Goal: Task Accomplishment & Management: Manage account settings

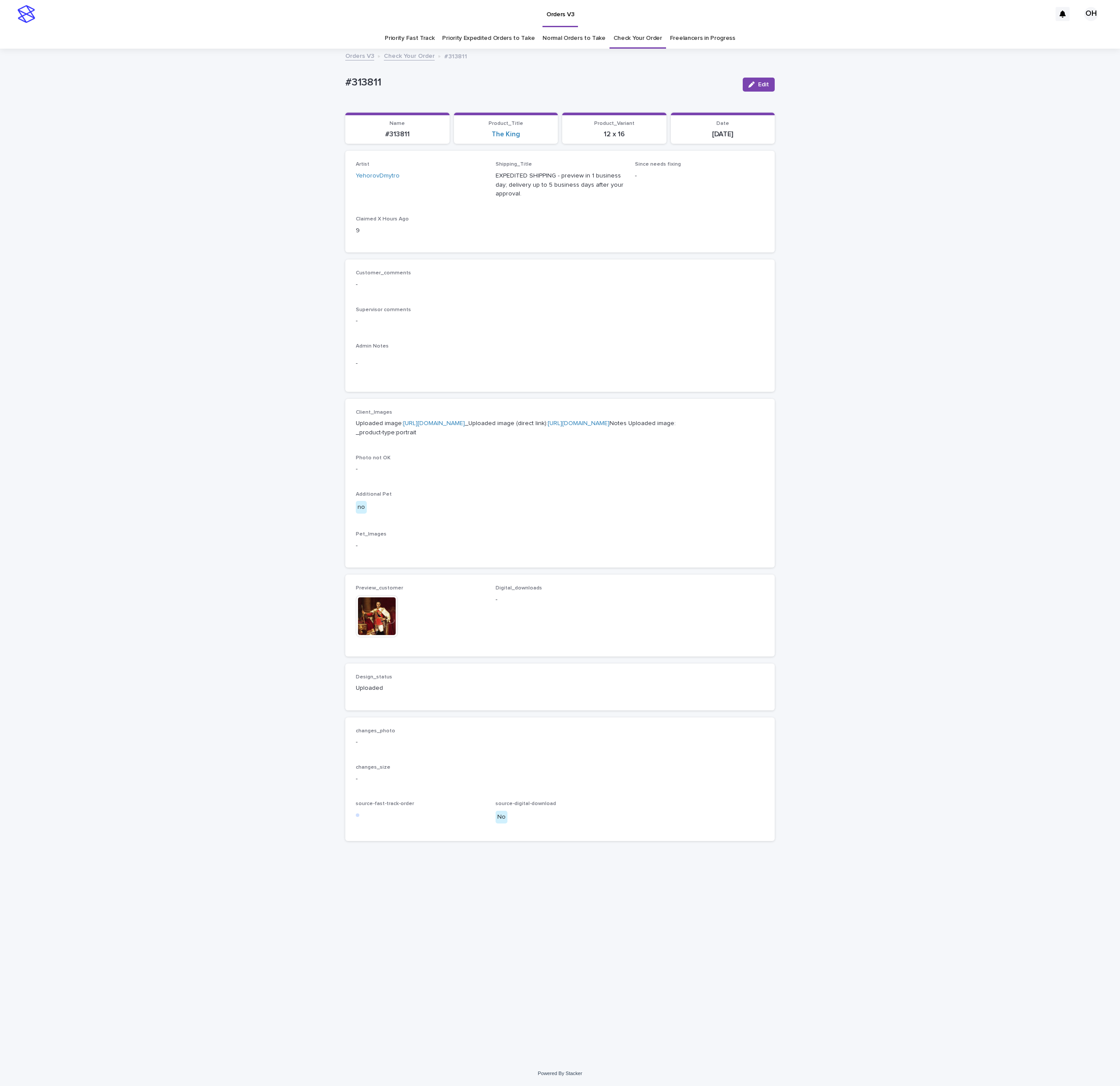
click at [638, 39] on link "Check Your Order" at bounding box center [638, 38] width 49 height 21
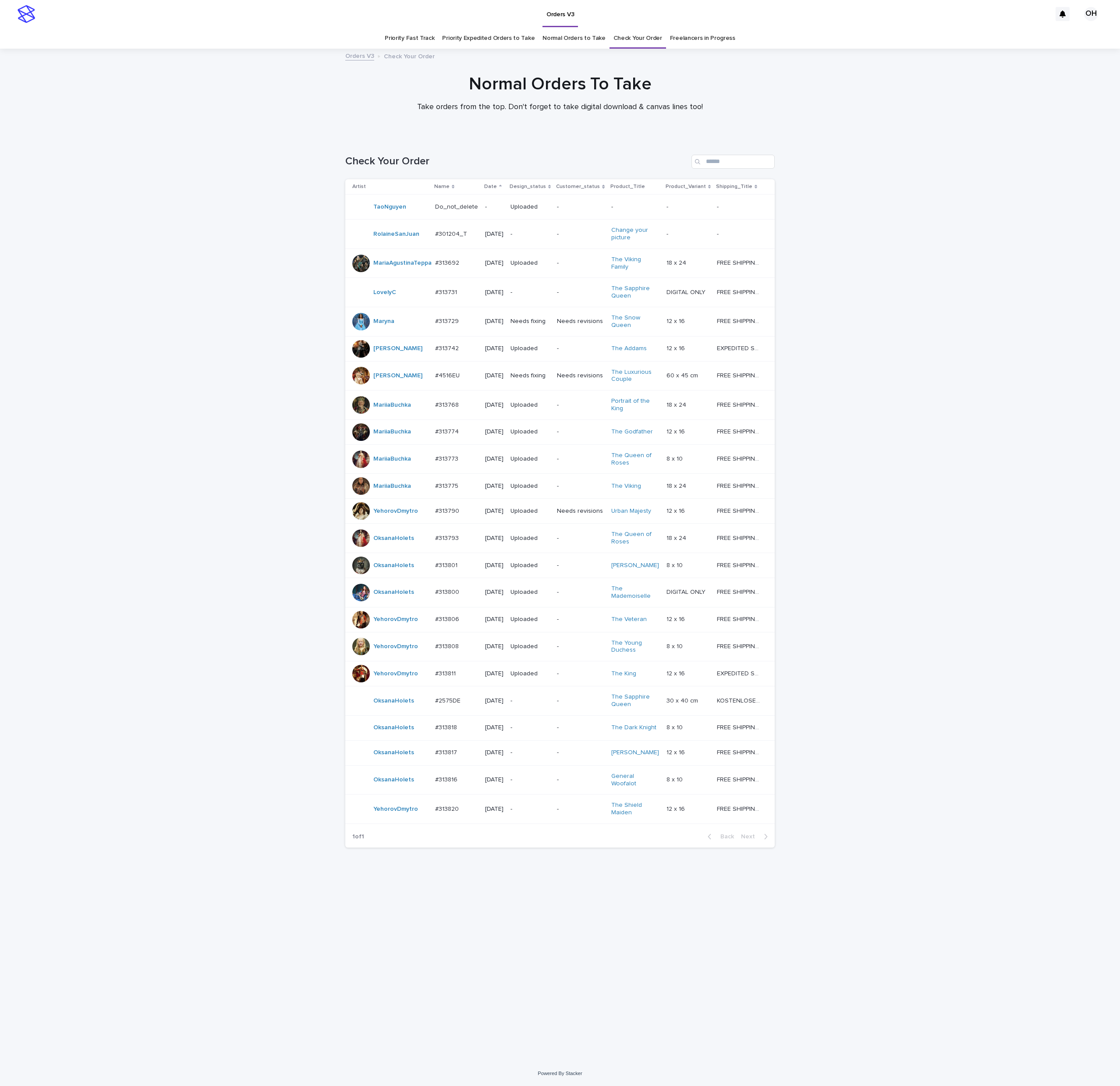
click at [454, 817] on div "#313820 #313820" at bounding box center [457, 809] width 43 height 14
click at [437, 708] on div "#2575DE #2575DE" at bounding box center [457, 701] width 43 height 14
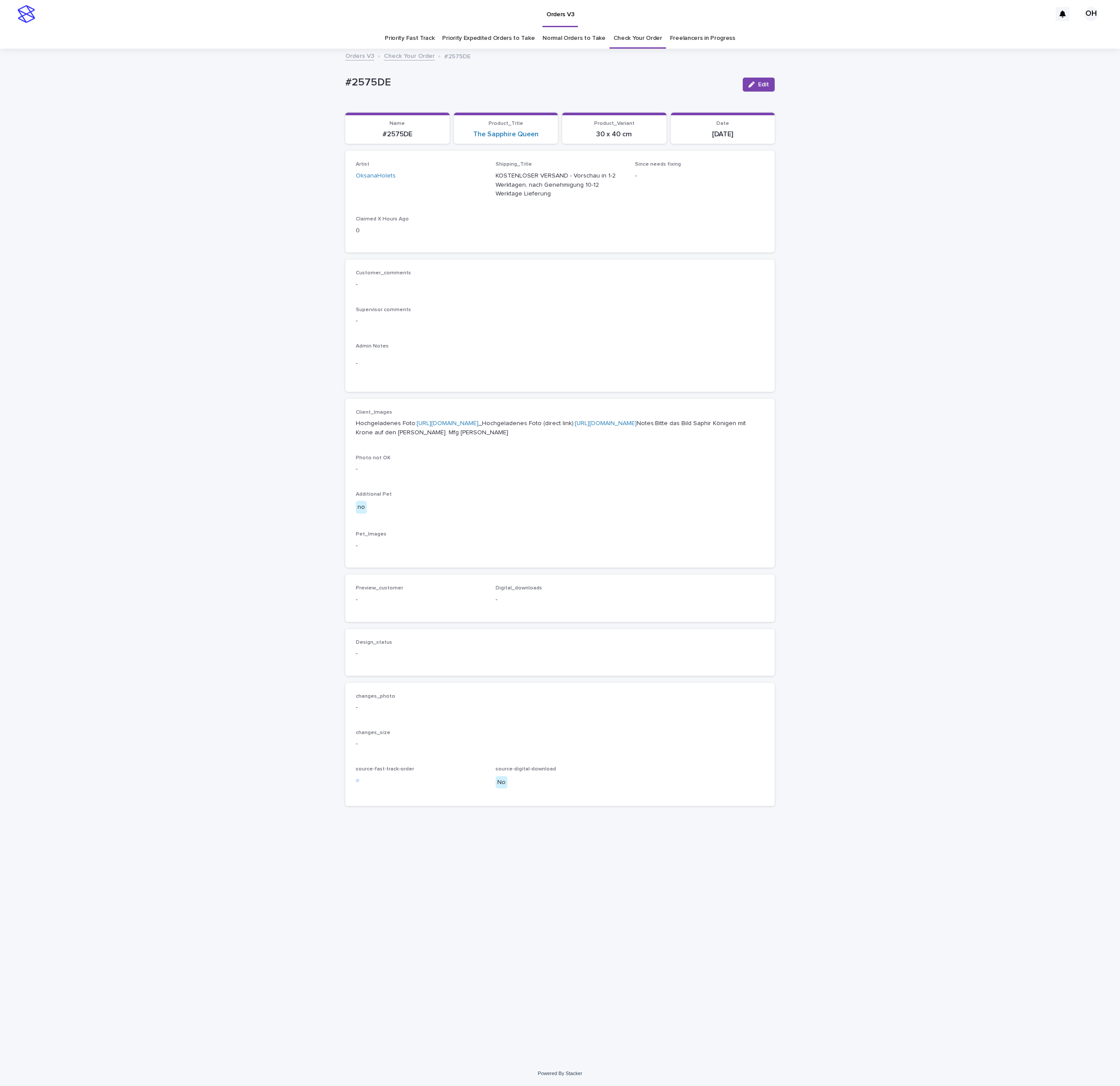
click at [417, 426] on link "[URL][DOMAIN_NAME]" at bounding box center [447, 423] width 62 height 6
click at [586, 327] on div "Supervisor comments -" at bounding box center [560, 320] width 408 height 26
click at [425, 436] on p "Hochgeladenes Foto: [URL][DOMAIN_NAME] _Hochgeladenes Foto (direct link): [URL]…" at bounding box center [560, 428] width 408 height 18
click at [442, 426] on link "[URL][DOMAIN_NAME]" at bounding box center [447, 423] width 62 height 6
drag, startPoint x: 387, startPoint y: 96, endPoint x: 342, endPoint y: 92, distance: 45.2
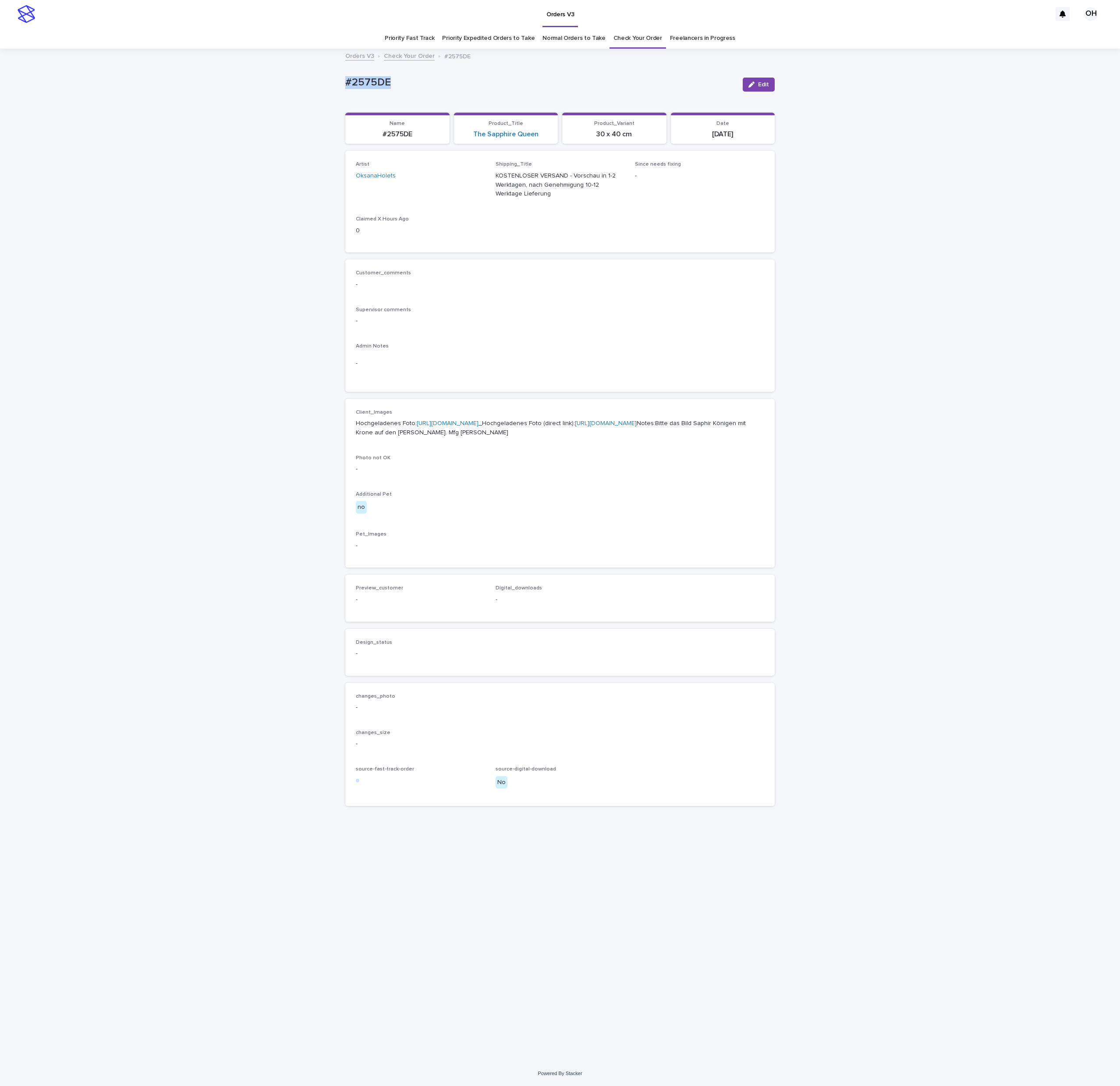
click at [323, 99] on div "Loading... Saving… Loading... Saving… #2575DE Edit #2575DE Edit Sorry, there wa…" at bounding box center [560, 555] width 1120 height 1012
copy p "#2575DE"
drag, startPoint x: 682, startPoint y: 326, endPoint x: 753, endPoint y: 210, distance: 136.0
click at [683, 322] on div "Supervisor comments -" at bounding box center [560, 320] width 408 height 26
click at [763, 78] on button "Edit" at bounding box center [759, 85] width 32 height 14
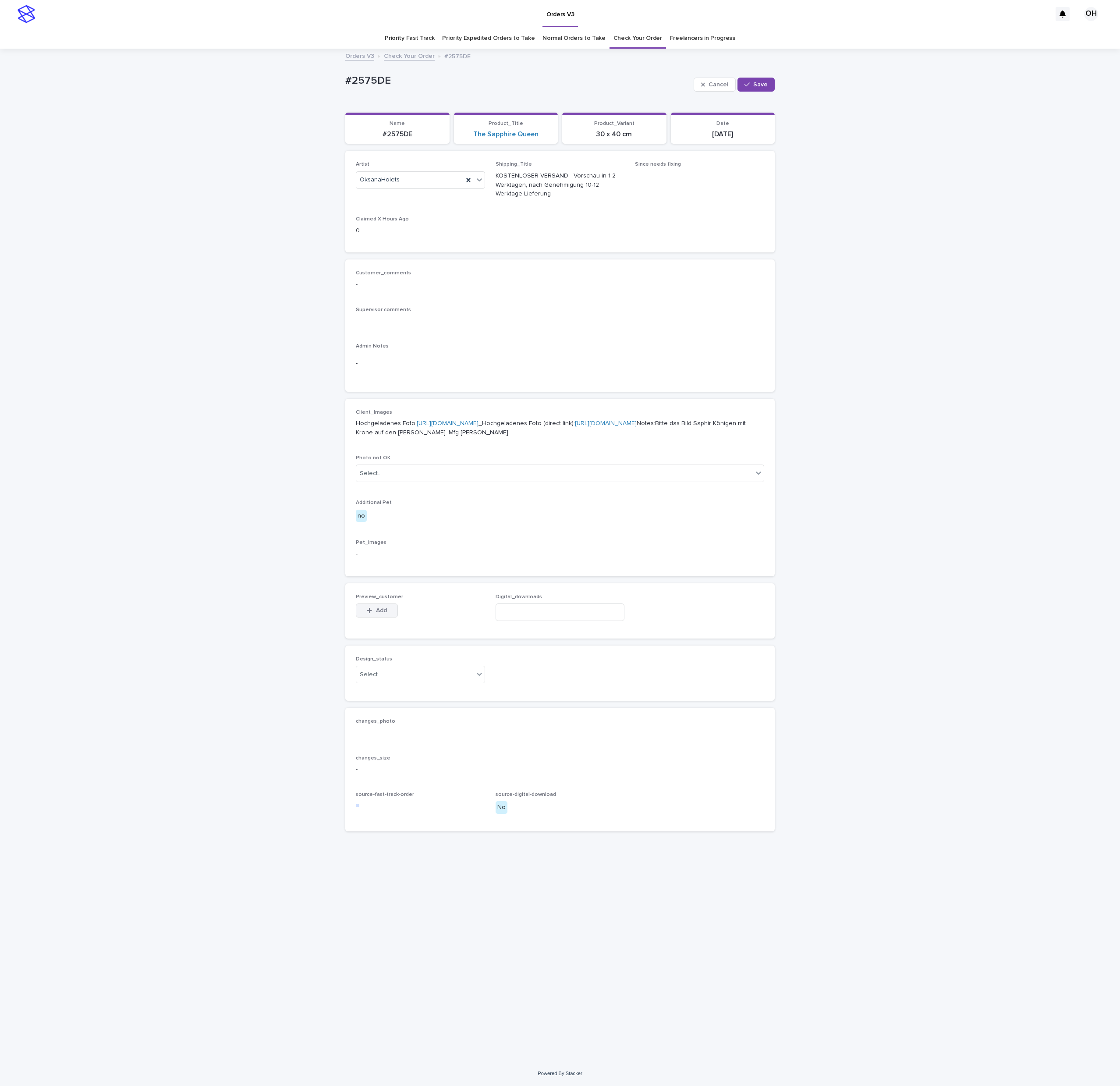
click at [392, 618] on button "Add" at bounding box center [377, 611] width 42 height 14
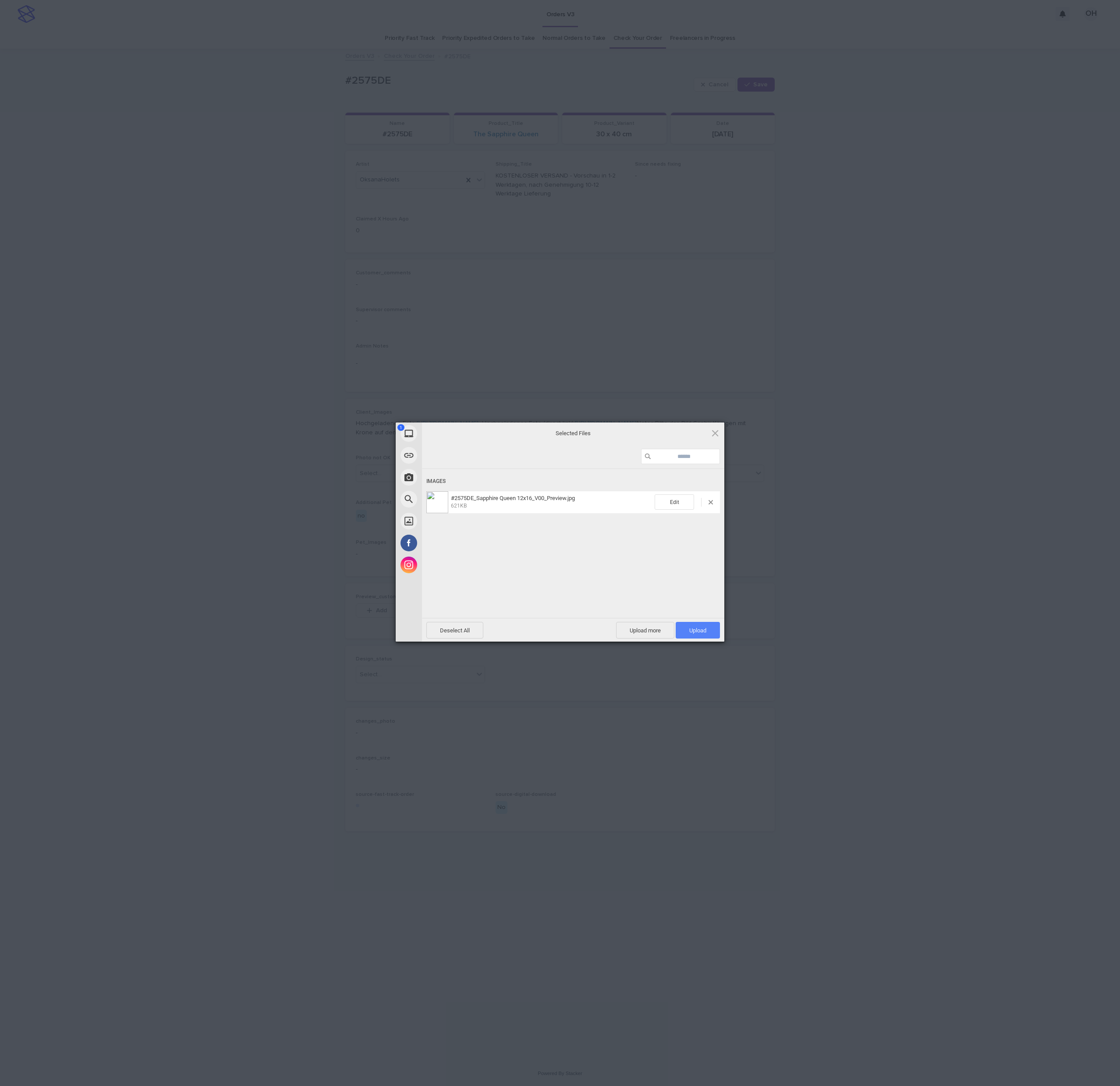
click at [702, 632] on span "Upload 1" at bounding box center [698, 630] width 17 height 7
click at [1062, 452] on div "My Device Link (URL) Take Photo Web Search Unsplash Facebook Instagram Uploaded…" at bounding box center [560, 543] width 1120 height 1086
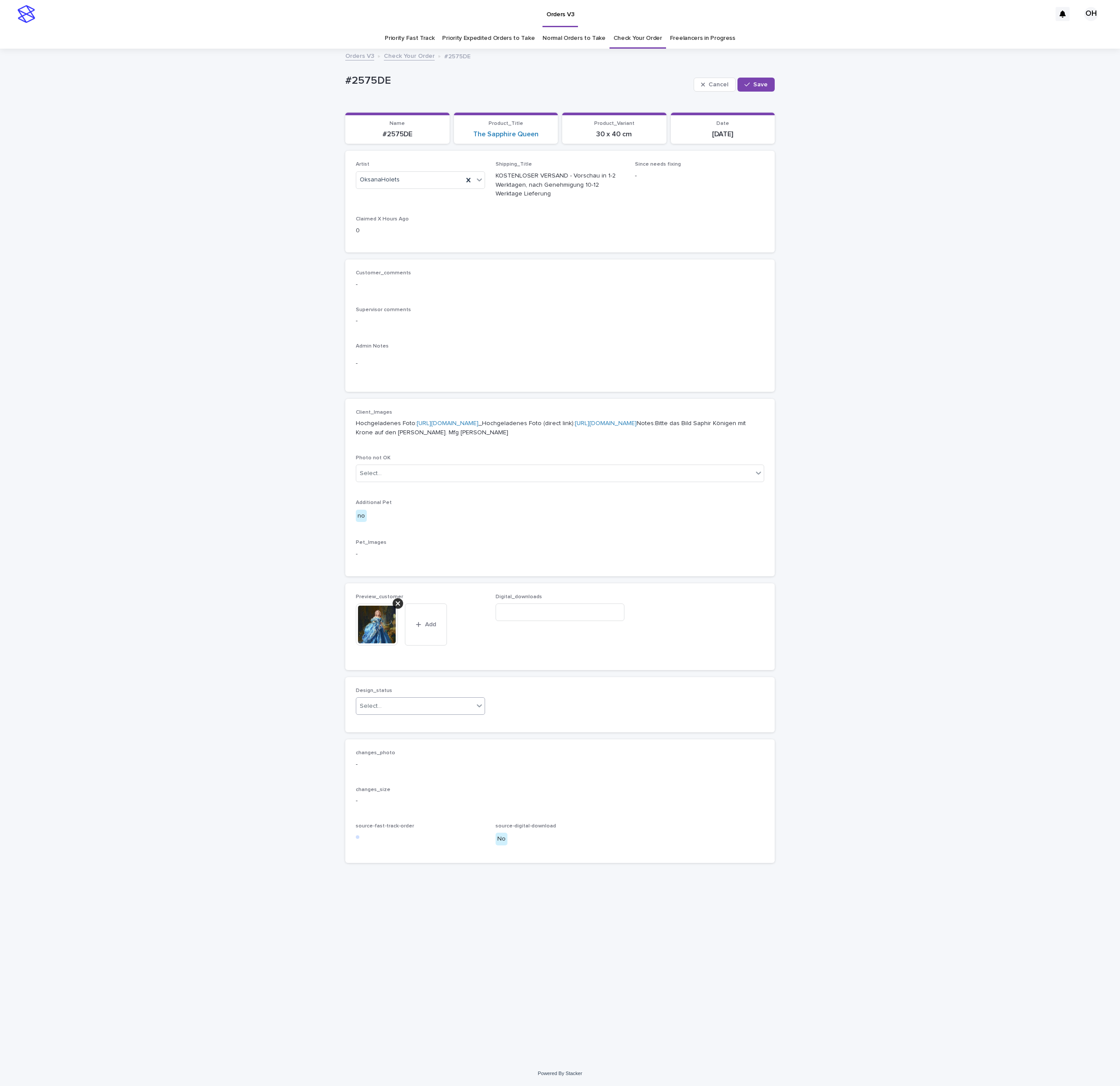
click at [415, 714] on div "Select..." at bounding box center [415, 706] width 118 height 14
click at [389, 763] on div "Uploaded" at bounding box center [421, 769] width 128 height 15
click at [761, 89] on button "Save" at bounding box center [756, 85] width 37 height 14
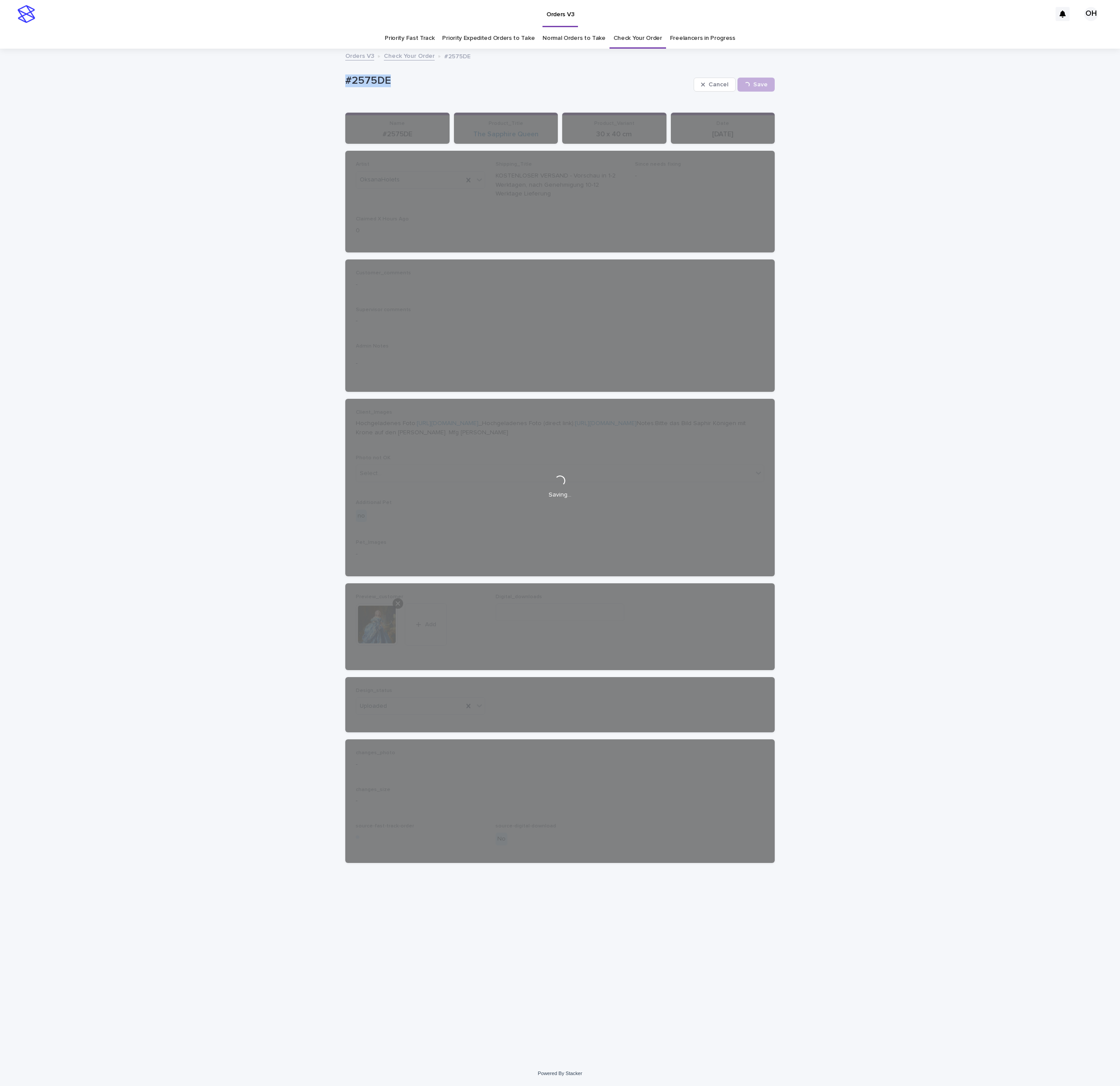
drag, startPoint x: 426, startPoint y: 81, endPoint x: 337, endPoint y: 78, distance: 89.1
click at [312, 78] on div "Loading... Saving… Loading... Saving… #2575DE Cancel Save #2575DE Cancel Loadin…" at bounding box center [560, 555] width 1120 height 1012
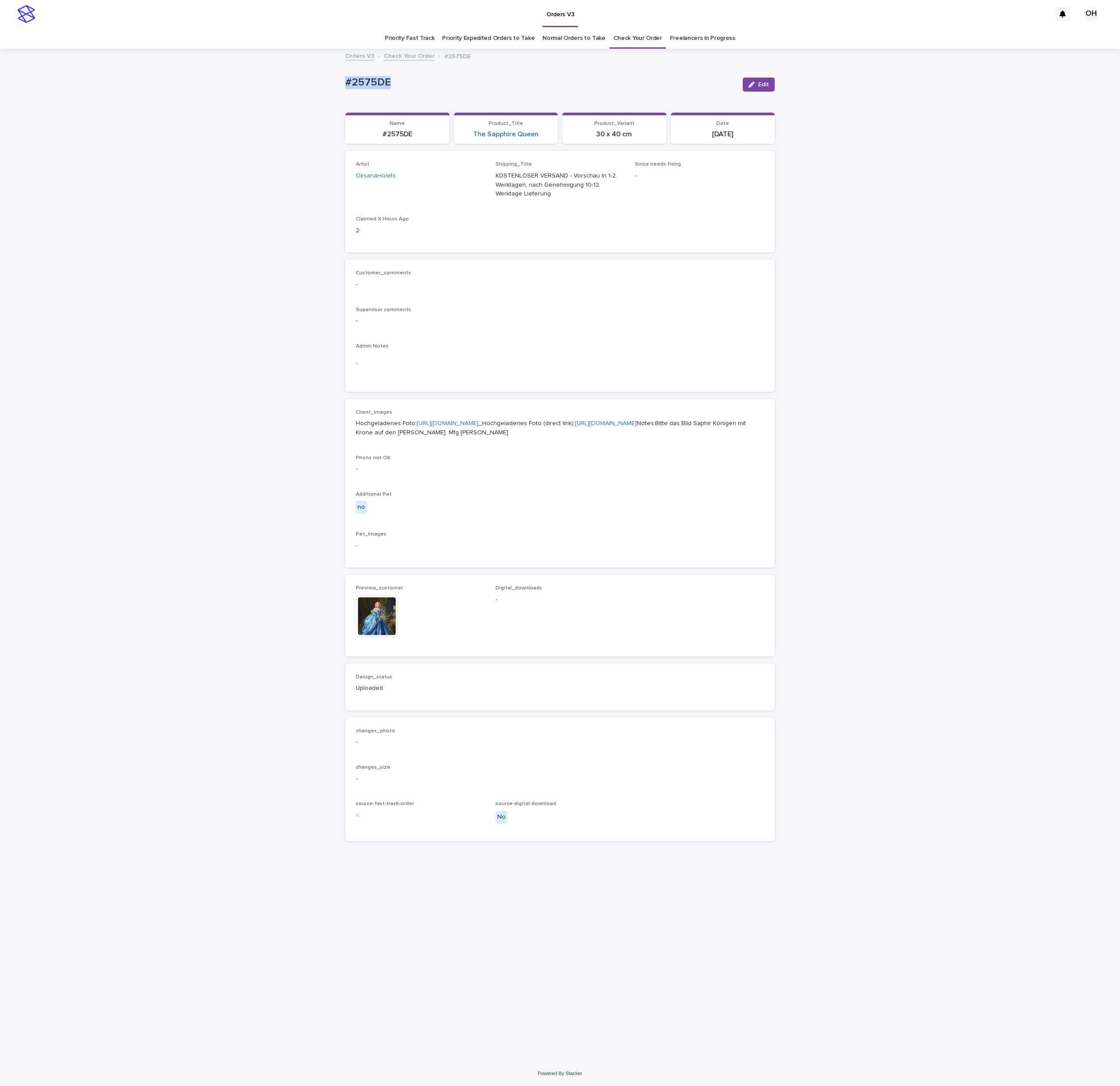
copy p "#2575DE"
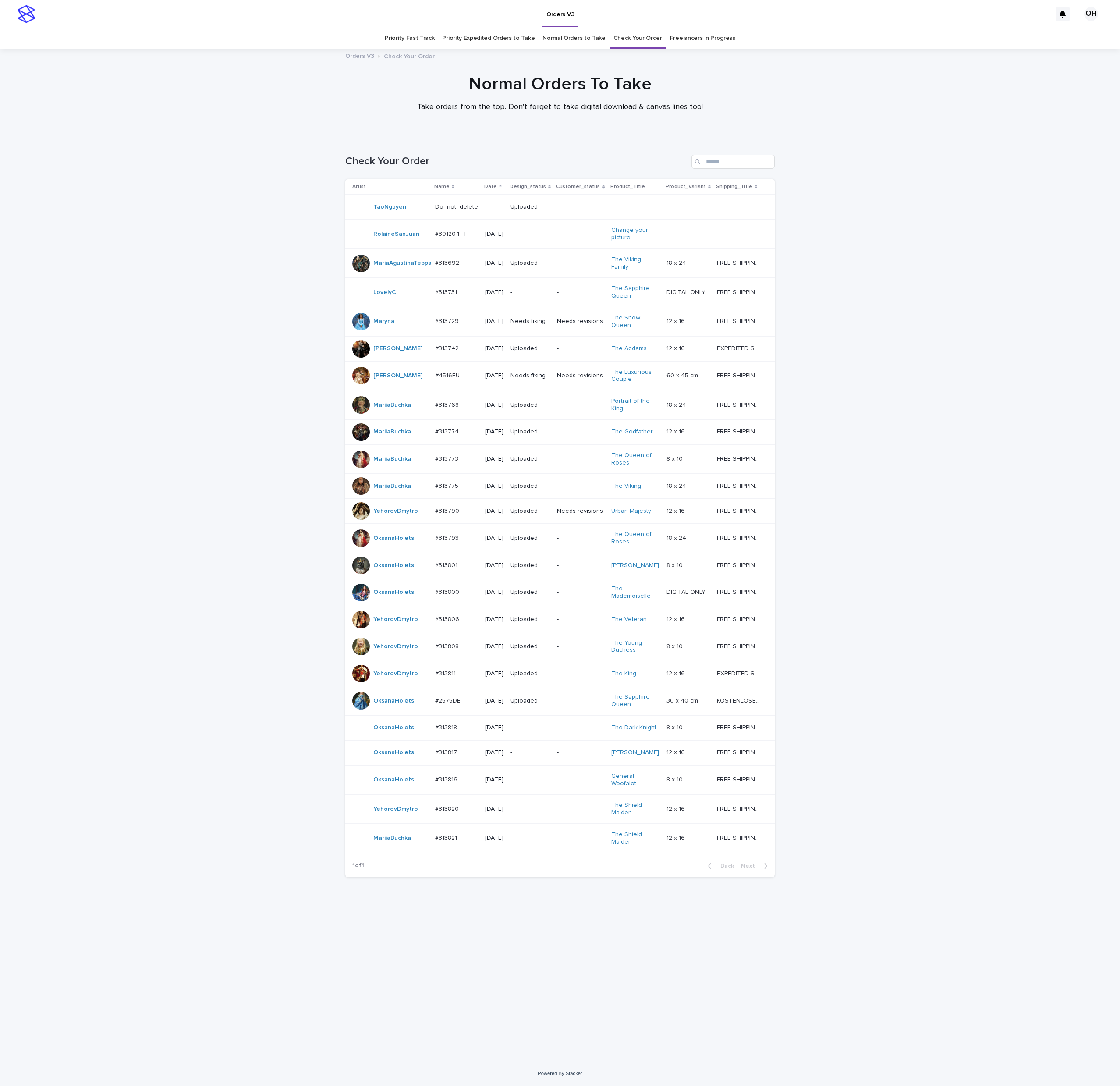
click at [440, 732] on p "#313818" at bounding box center [447, 727] width 24 height 9
click at [450, 732] on p "#313818" at bounding box center [447, 727] width 24 height 9
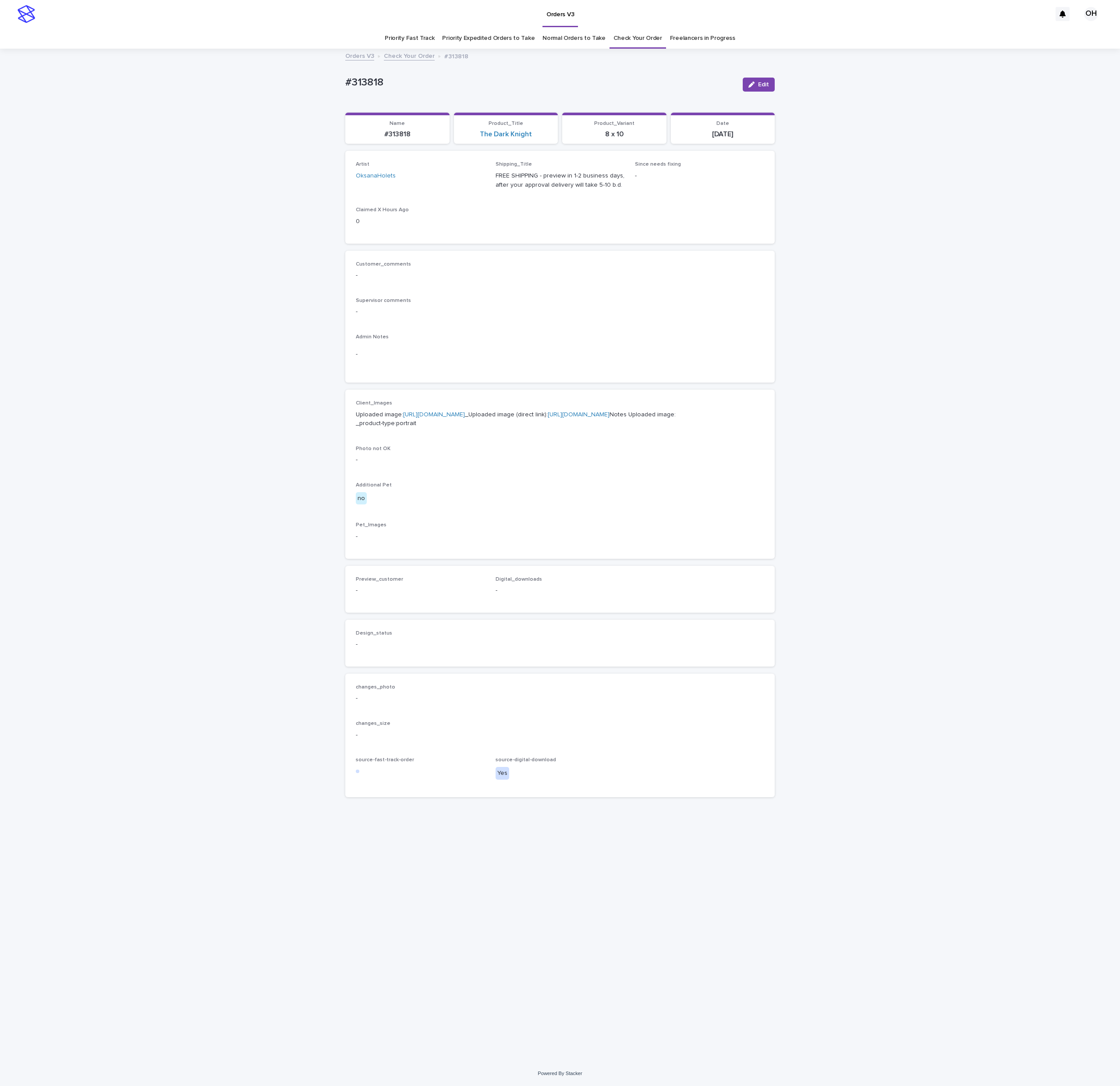
click at [440, 418] on link "[URL][DOMAIN_NAME]" at bounding box center [434, 414] width 62 height 6
drag, startPoint x: 412, startPoint y: 70, endPoint x: 361, endPoint y: 88, distance: 54.1
click at [307, 78] on div "Loading... Saving… Loading... Saving… #313818 Edit #313818 Edit Sorry, there wa…" at bounding box center [560, 555] width 1120 height 1012
copy p "#313818"
click at [644, 34] on link "Check Your Order" at bounding box center [638, 38] width 49 height 21
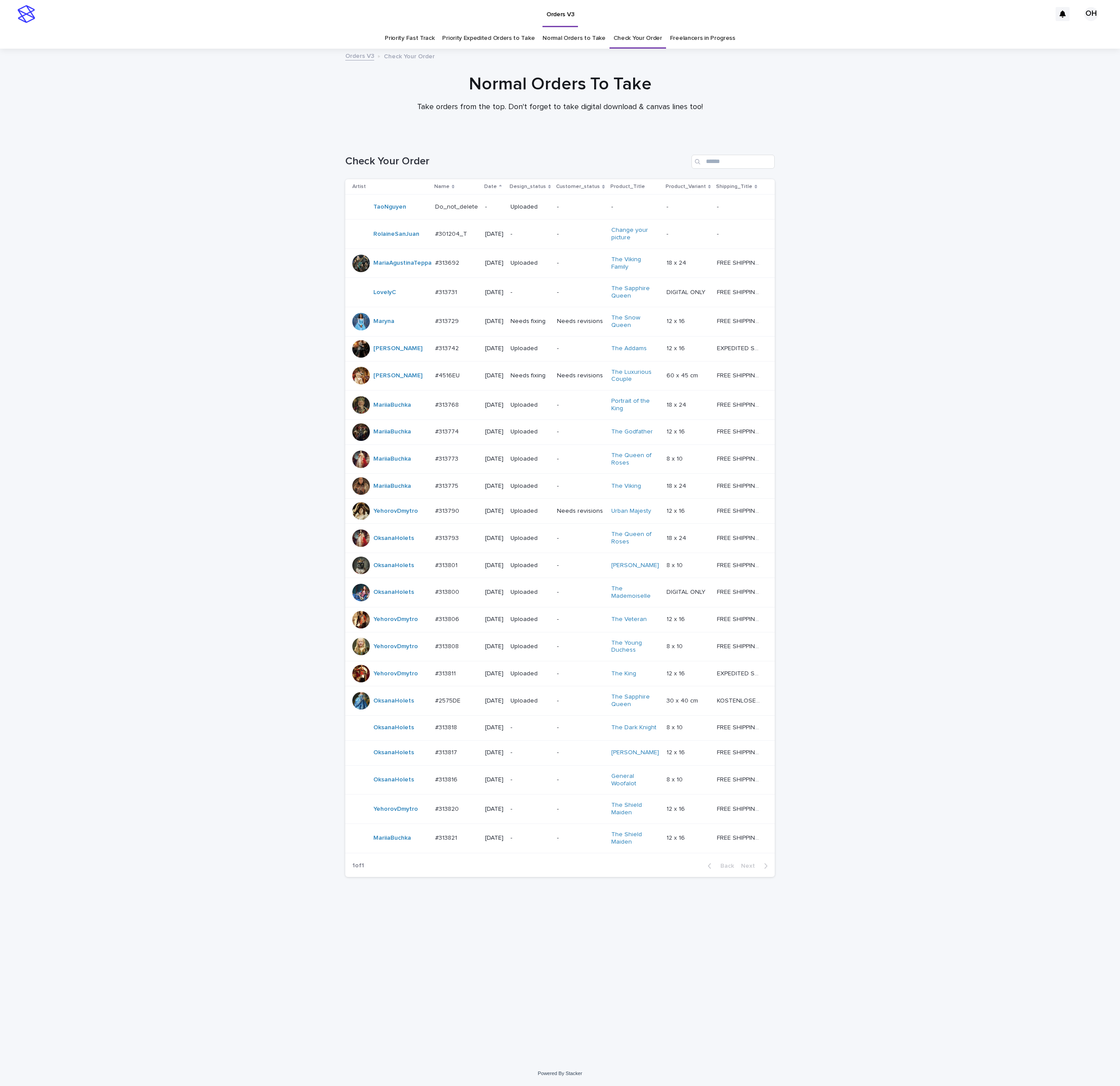
click at [457, 846] on div "#313821 #313821" at bounding box center [457, 838] width 43 height 14
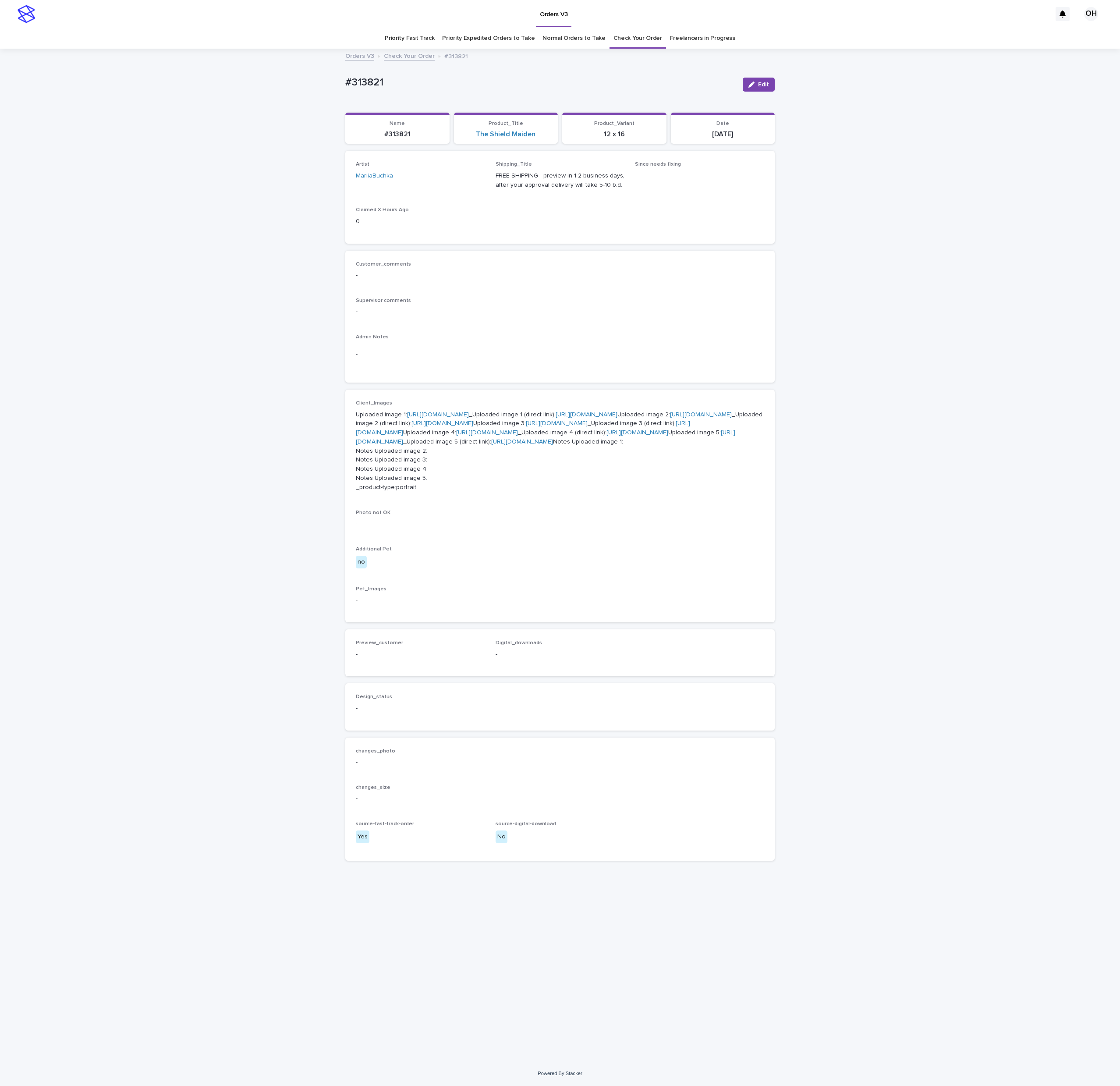
click at [435, 418] on link "[URL][DOMAIN_NAME]" at bounding box center [438, 414] width 62 height 6
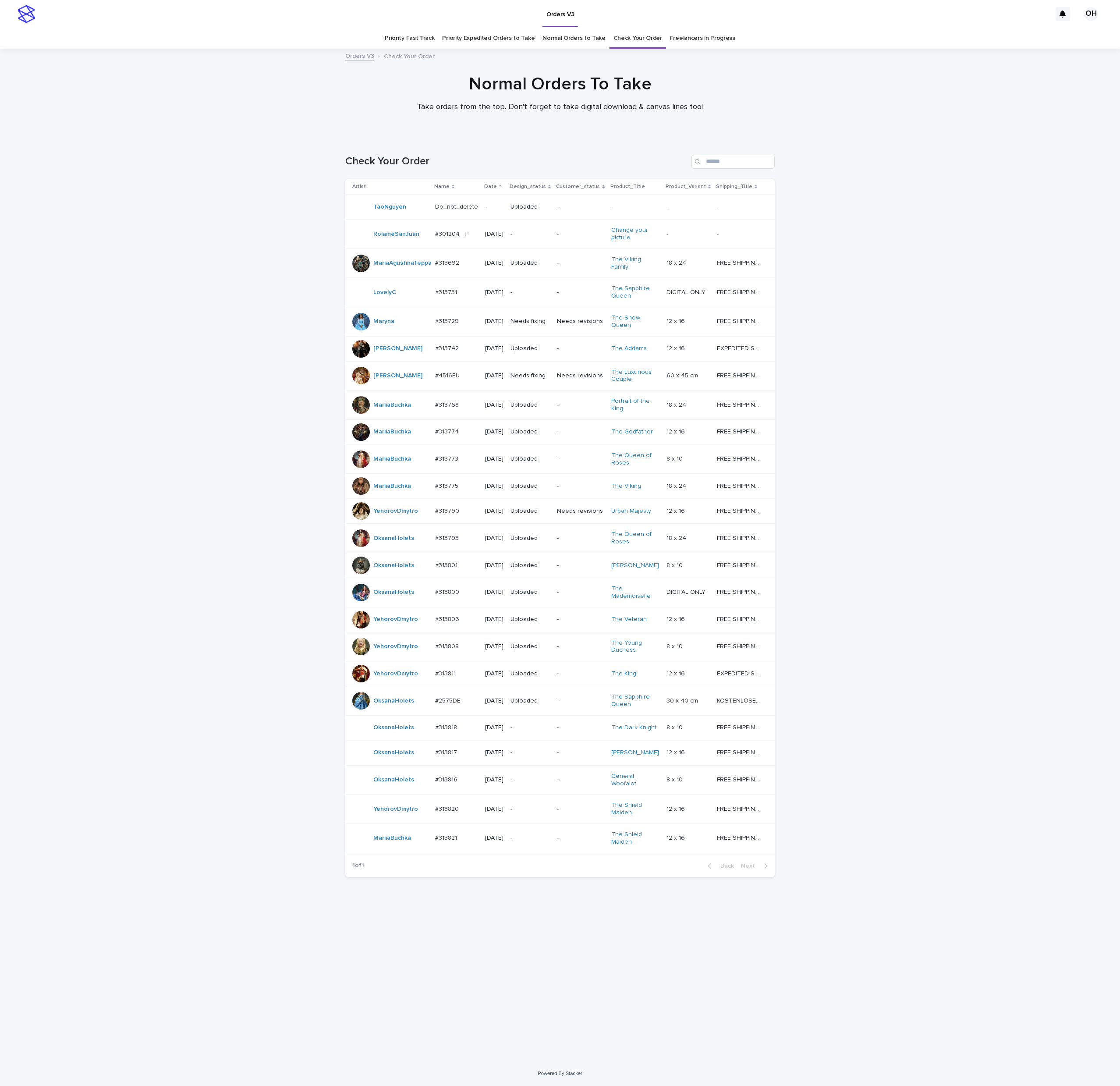
click at [442, 824] on td "#313820 #313820" at bounding box center [457, 809] width 50 height 29
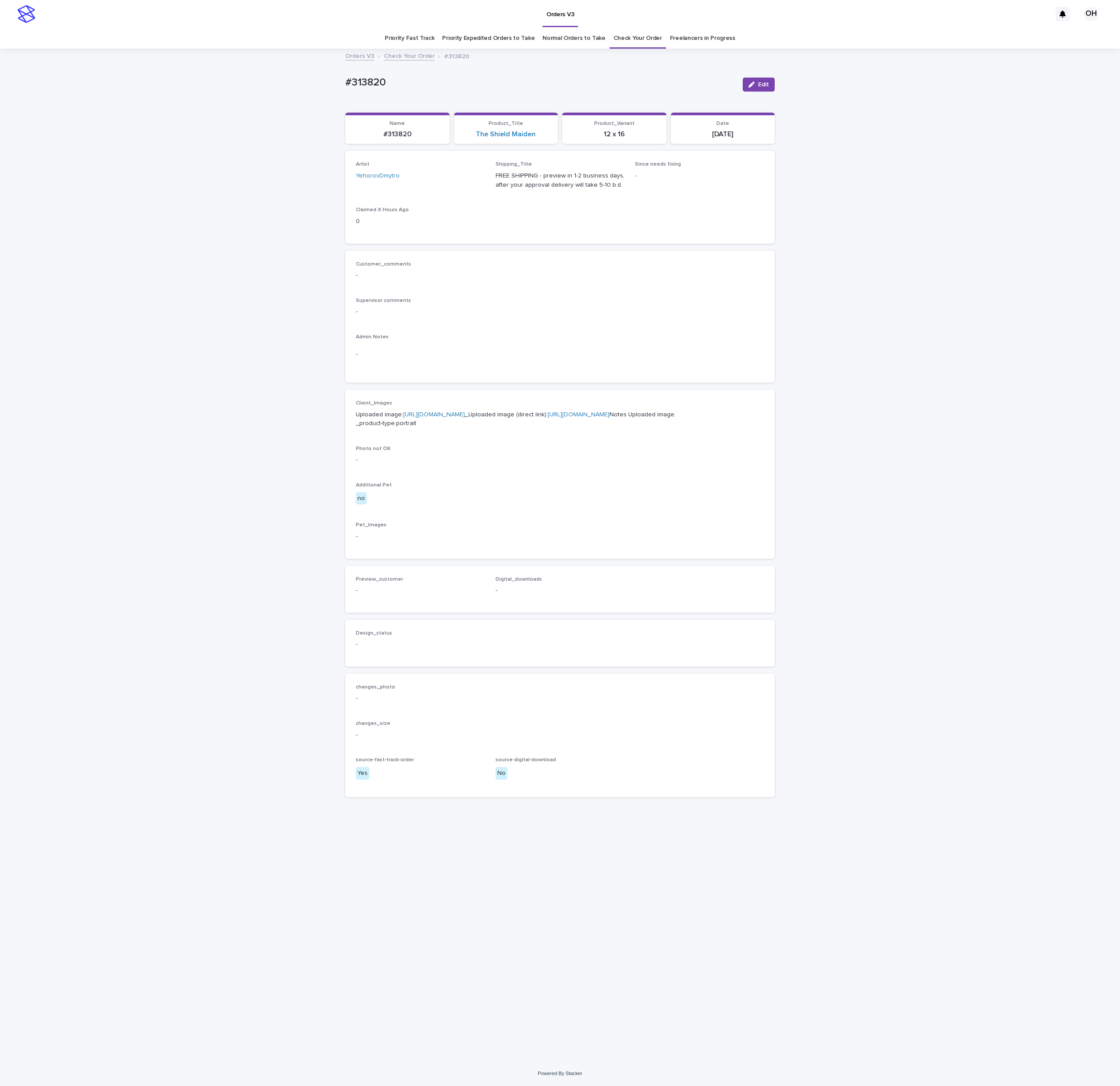
click at [416, 418] on link "[URL][DOMAIN_NAME]" at bounding box center [434, 414] width 62 height 6
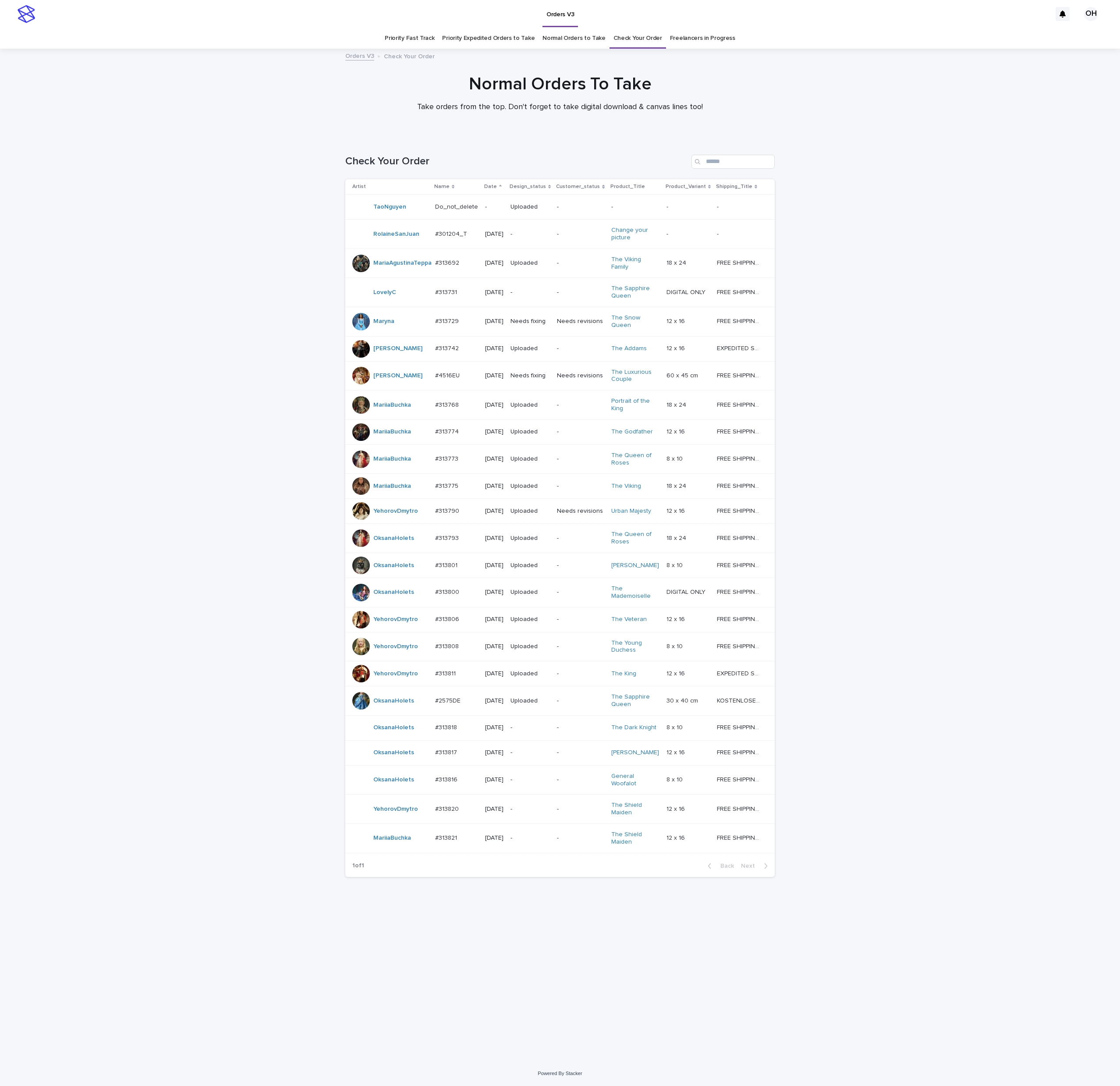
click at [999, 378] on div "Loading... Saving… Loading... Saving… Check Your Order Artist Name Date Design_…" at bounding box center [560, 599] width 1120 height 924
click at [461, 732] on p at bounding box center [457, 728] width 43 height 7
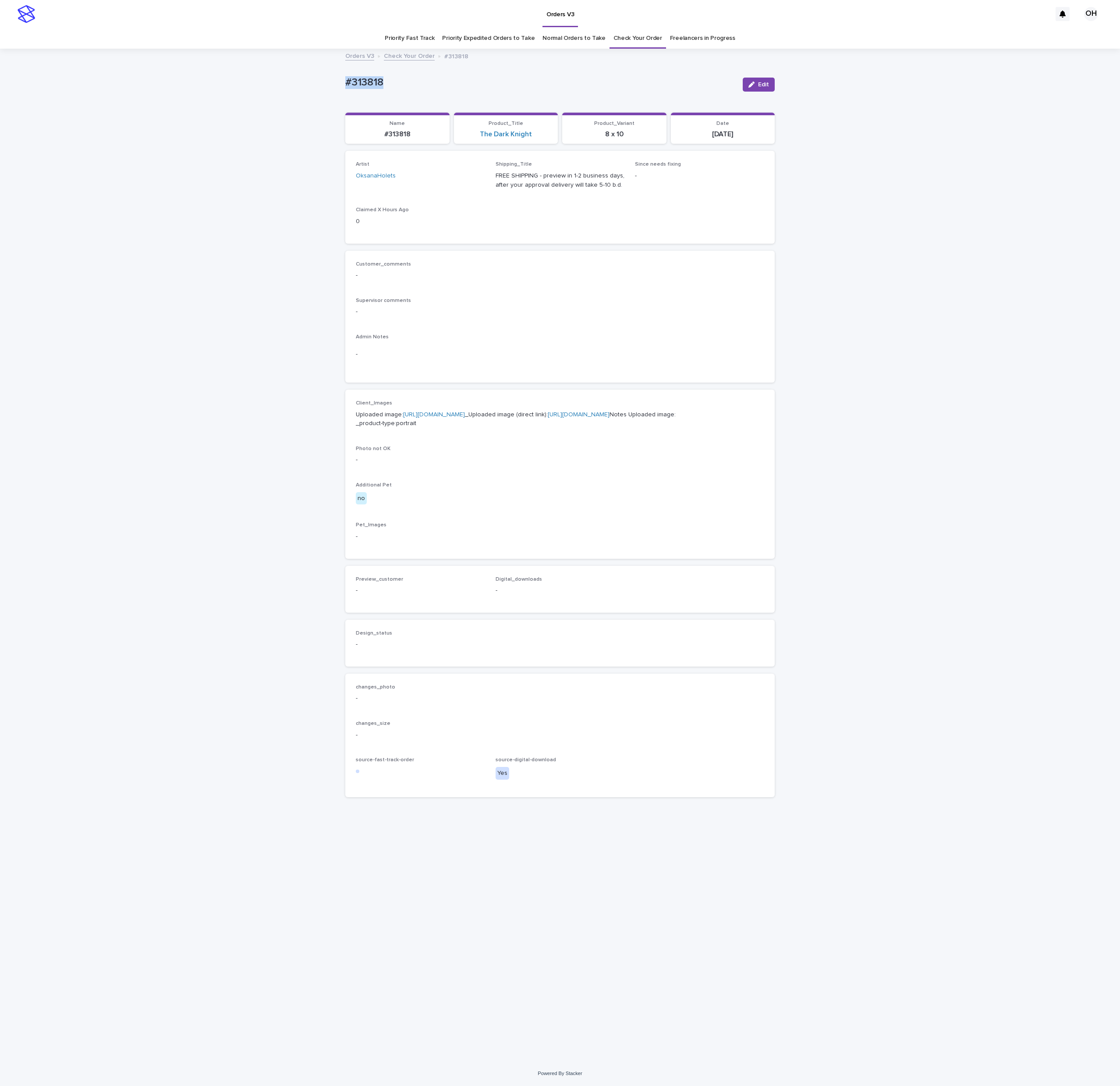
drag, startPoint x: 401, startPoint y: 72, endPoint x: 350, endPoint y: 81, distance: 51.8
click at [323, 86] on div "Loading... Saving… Loading... Saving… #313818 Edit #313818 Edit Sorry, there wa…" at bounding box center [560, 555] width 1120 height 1012
copy p "#313818"
drag, startPoint x: 720, startPoint y: 297, endPoint x: 700, endPoint y: 270, distance: 33.6
click at [720, 298] on p "Supervisor comments" at bounding box center [560, 301] width 408 height 6
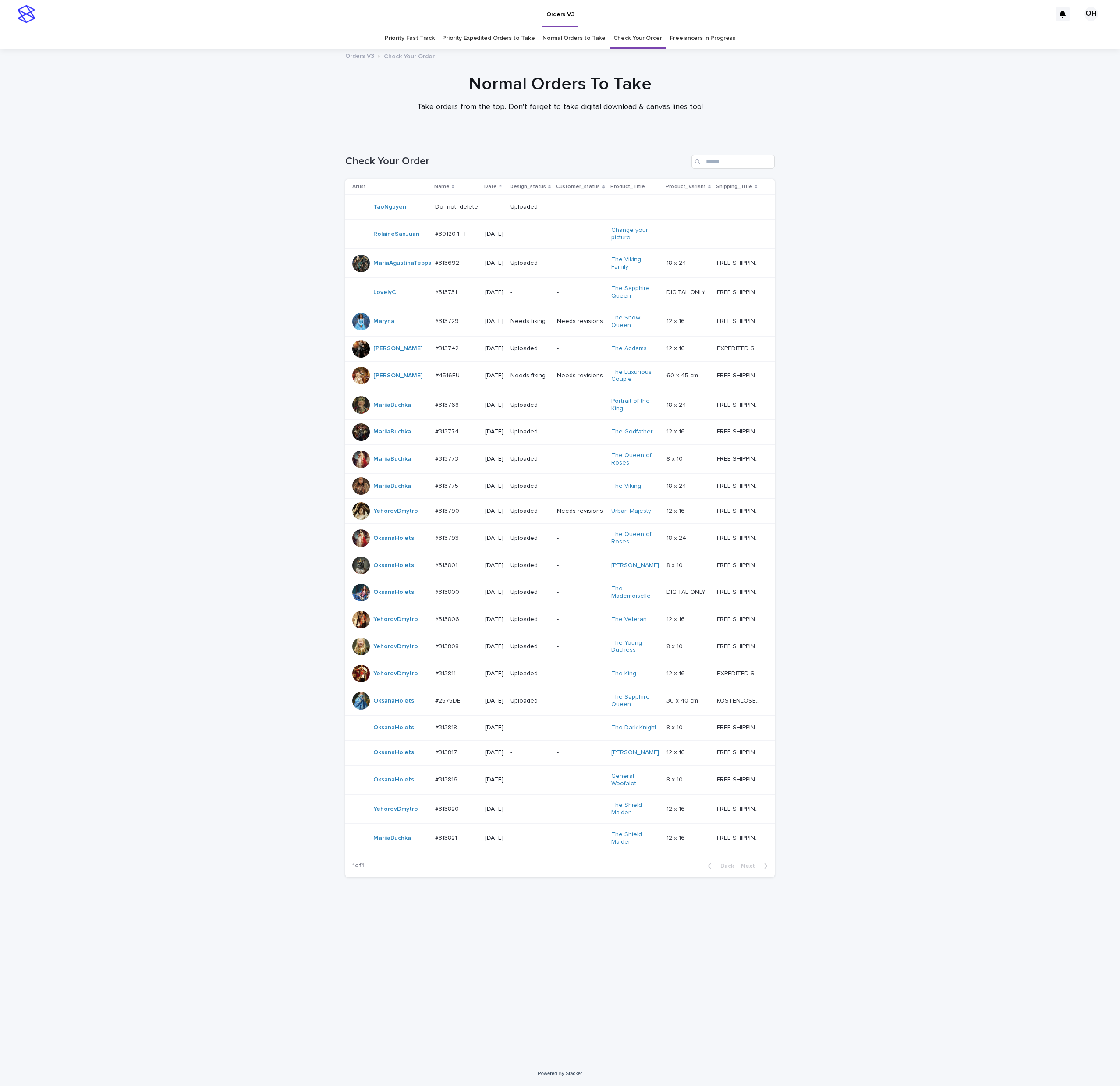
click at [454, 813] on p "#313820" at bounding box center [448, 808] width 25 height 9
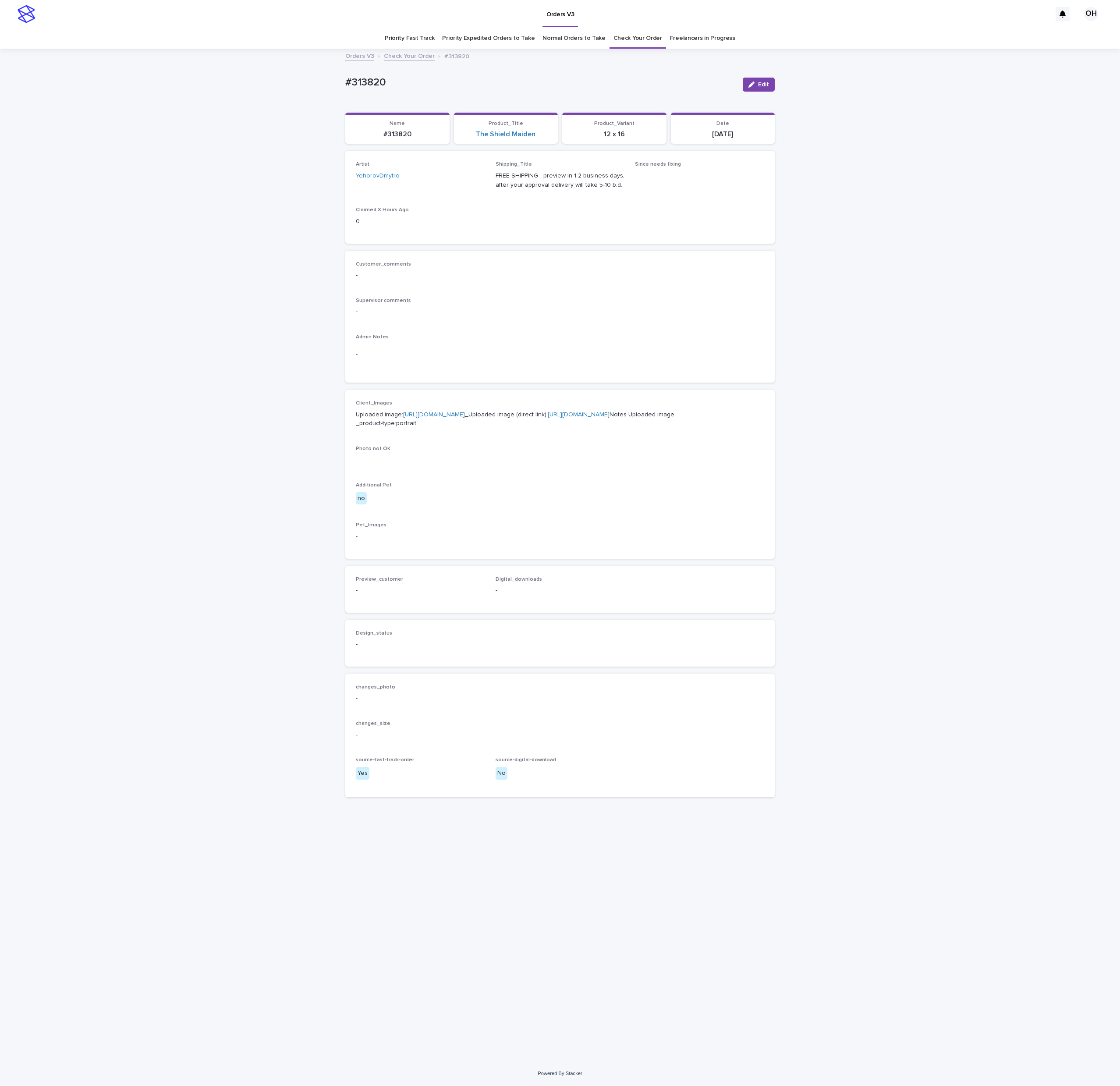
click at [455, 418] on link "[URL][DOMAIN_NAME]" at bounding box center [434, 414] width 62 height 6
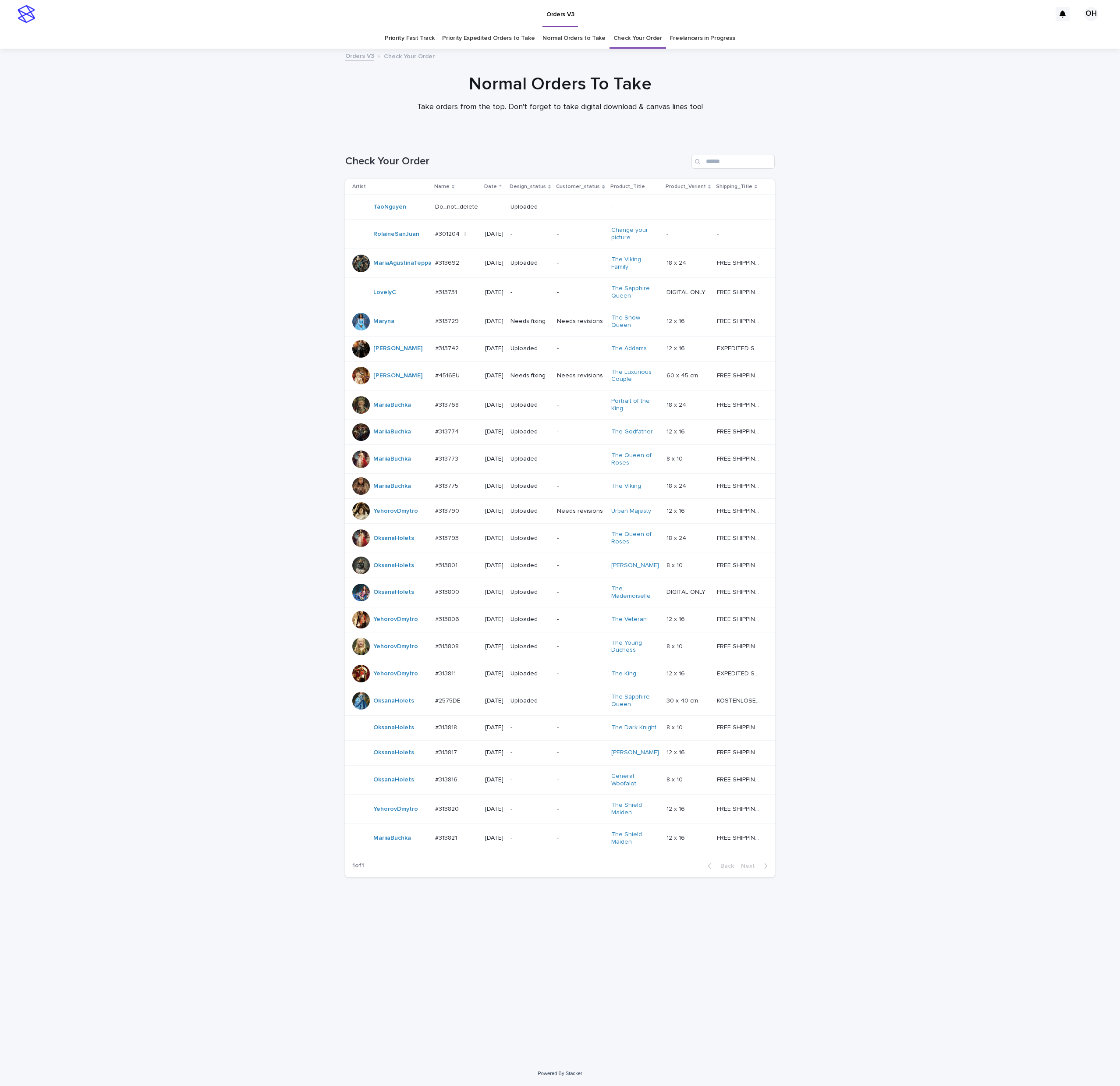
click at [443, 842] on p "#313821" at bounding box center [447, 837] width 24 height 9
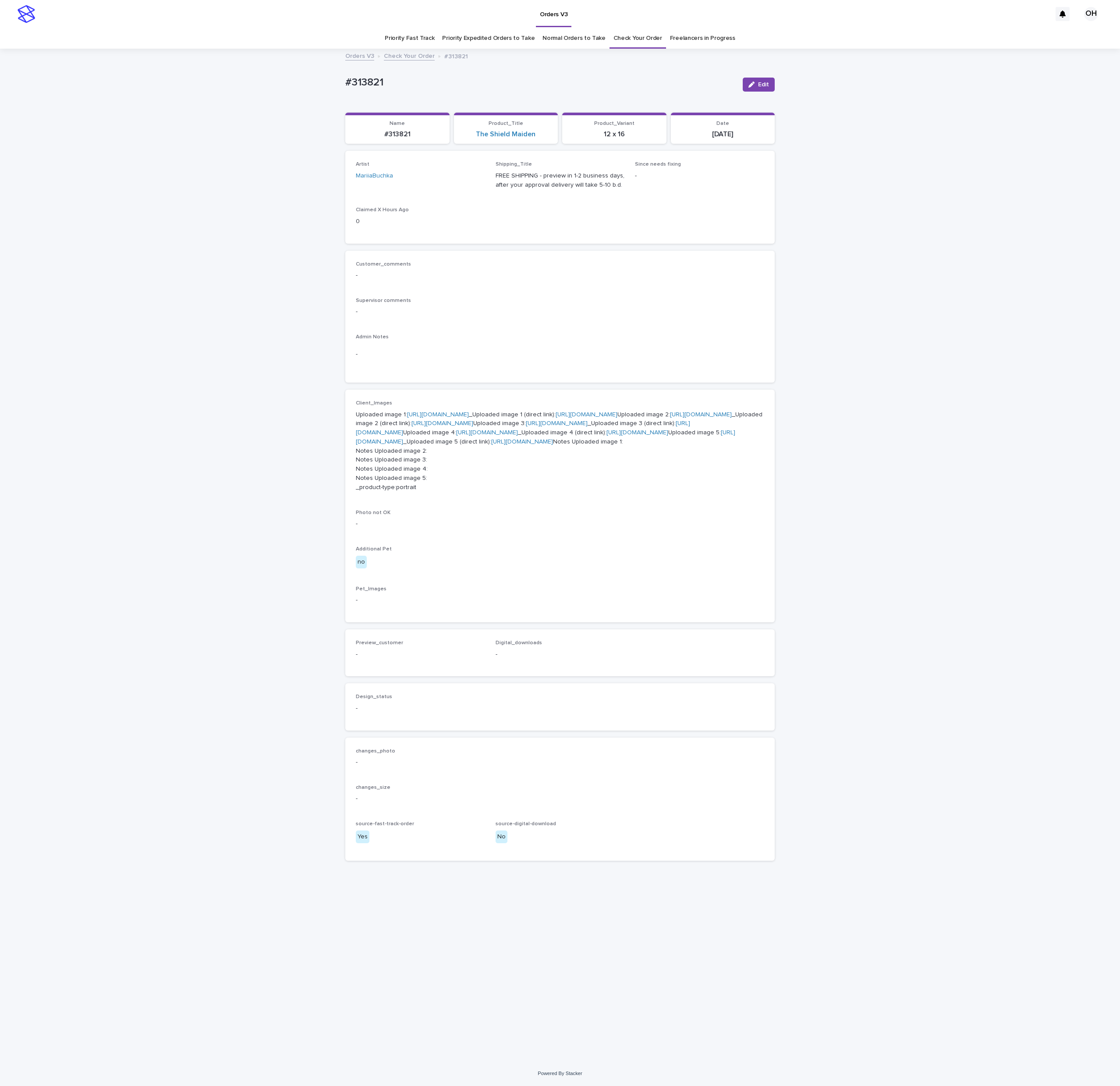
scroll to position [28, 0]
click at [407, 411] on link "[URL][DOMAIN_NAME]" at bounding box center [438, 414] width 62 height 6
click at [421, 454] on p "Uploaded image 1: [URL][DOMAIN_NAME] _Uploaded image 1 (direct link): [URL][DOM…" at bounding box center [560, 451] width 408 height 82
click at [670, 418] on link "[URL][DOMAIN_NAME]" at bounding box center [701, 414] width 62 height 6
click at [453, 410] on p "Uploaded image 1: [URL][DOMAIN_NAME] _Uploaded image 1 (direct link): [URL][DOM…" at bounding box center [560, 451] width 408 height 82
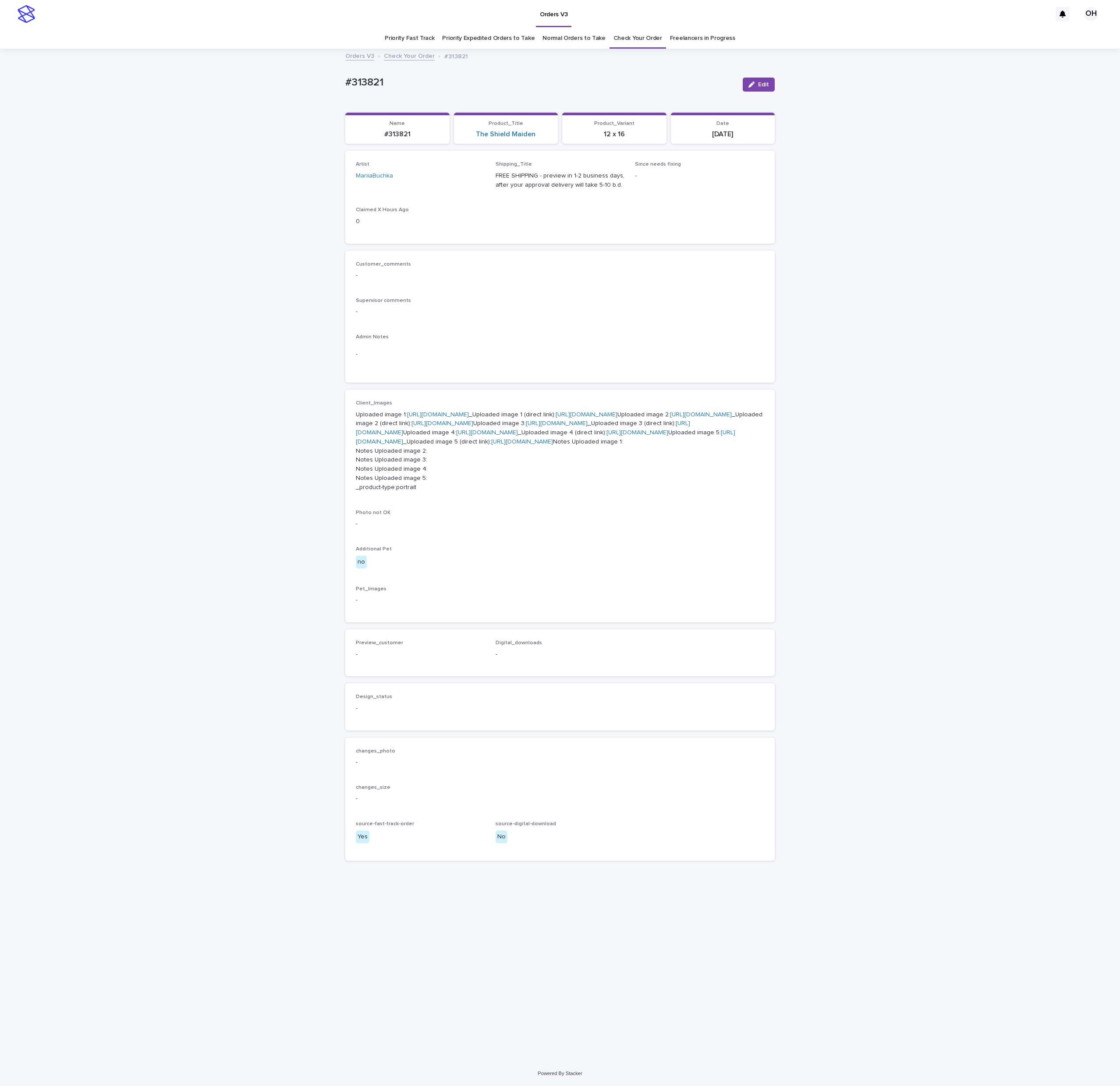
click at [456, 411] on link "[URL][DOMAIN_NAME]" at bounding box center [438, 414] width 62 height 6
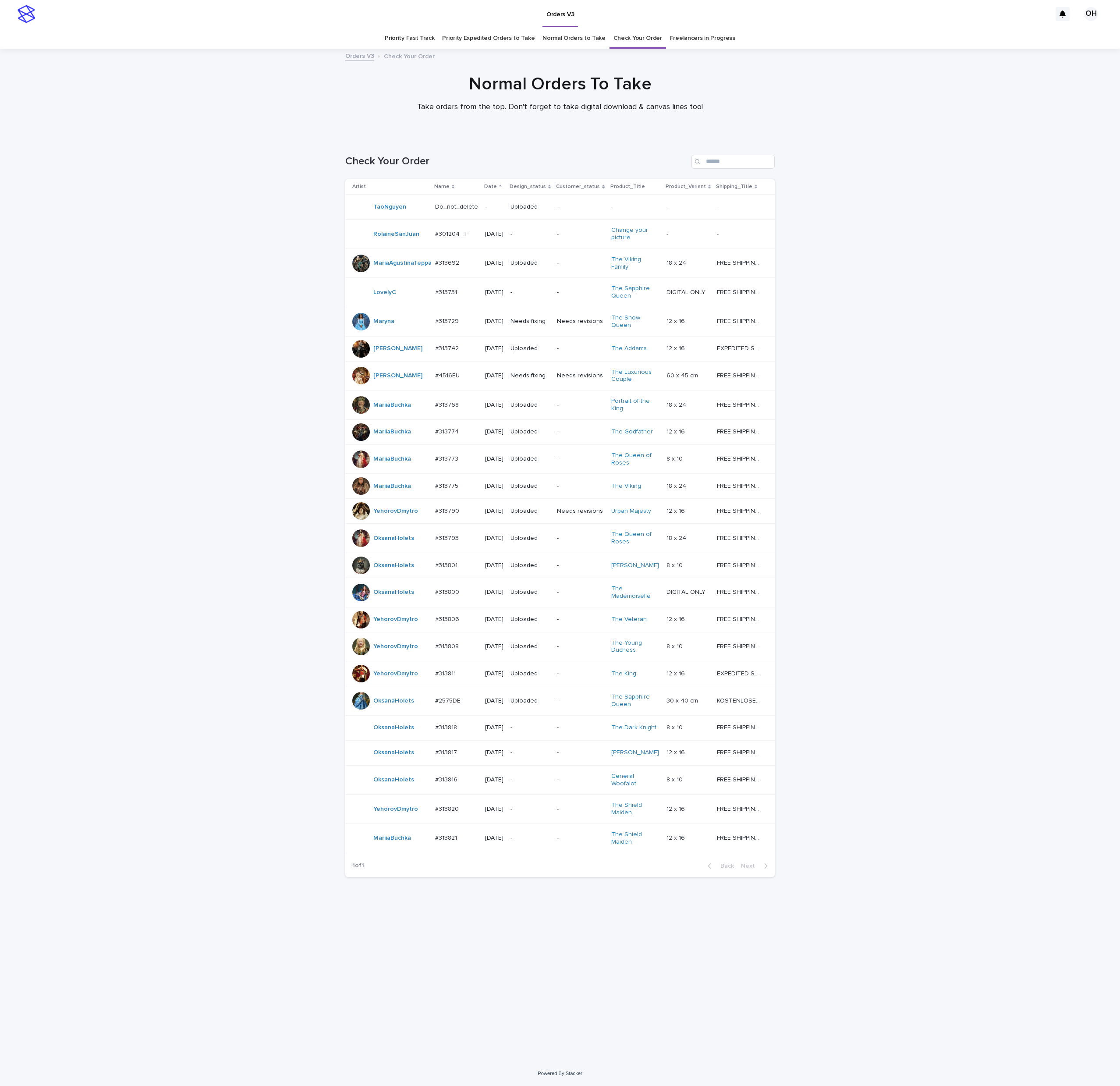
click at [1048, 828] on div "Loading... Saving… Loading... Saving… Check Your Order Artist Name Date Design_…" at bounding box center [560, 599] width 1120 height 924
click at [461, 735] on div "#313818 #313818" at bounding box center [457, 728] width 43 height 14
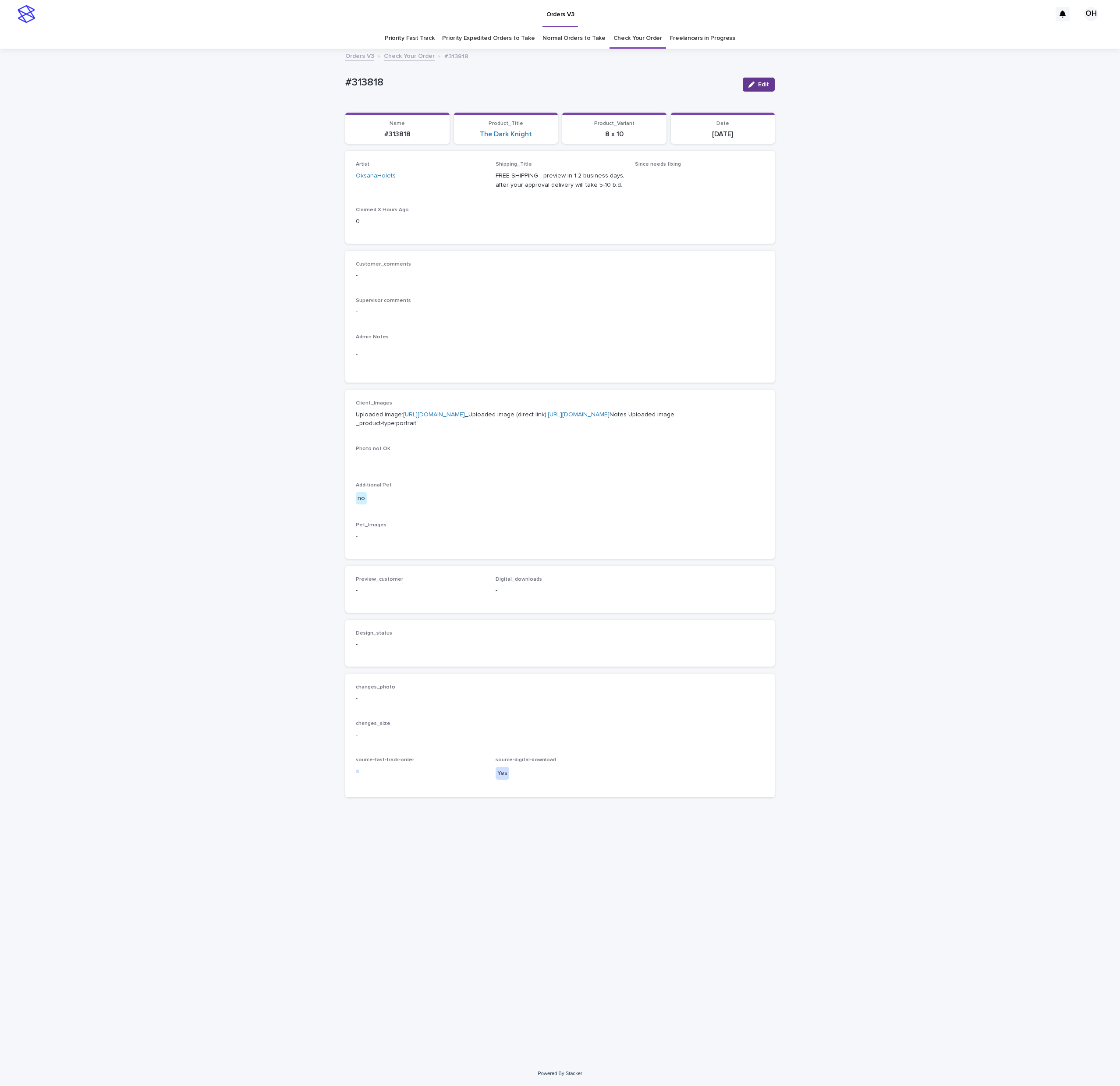
click at [744, 86] on button "Edit" at bounding box center [759, 85] width 32 height 14
click at [384, 608] on button "Add" at bounding box center [377, 601] width 42 height 14
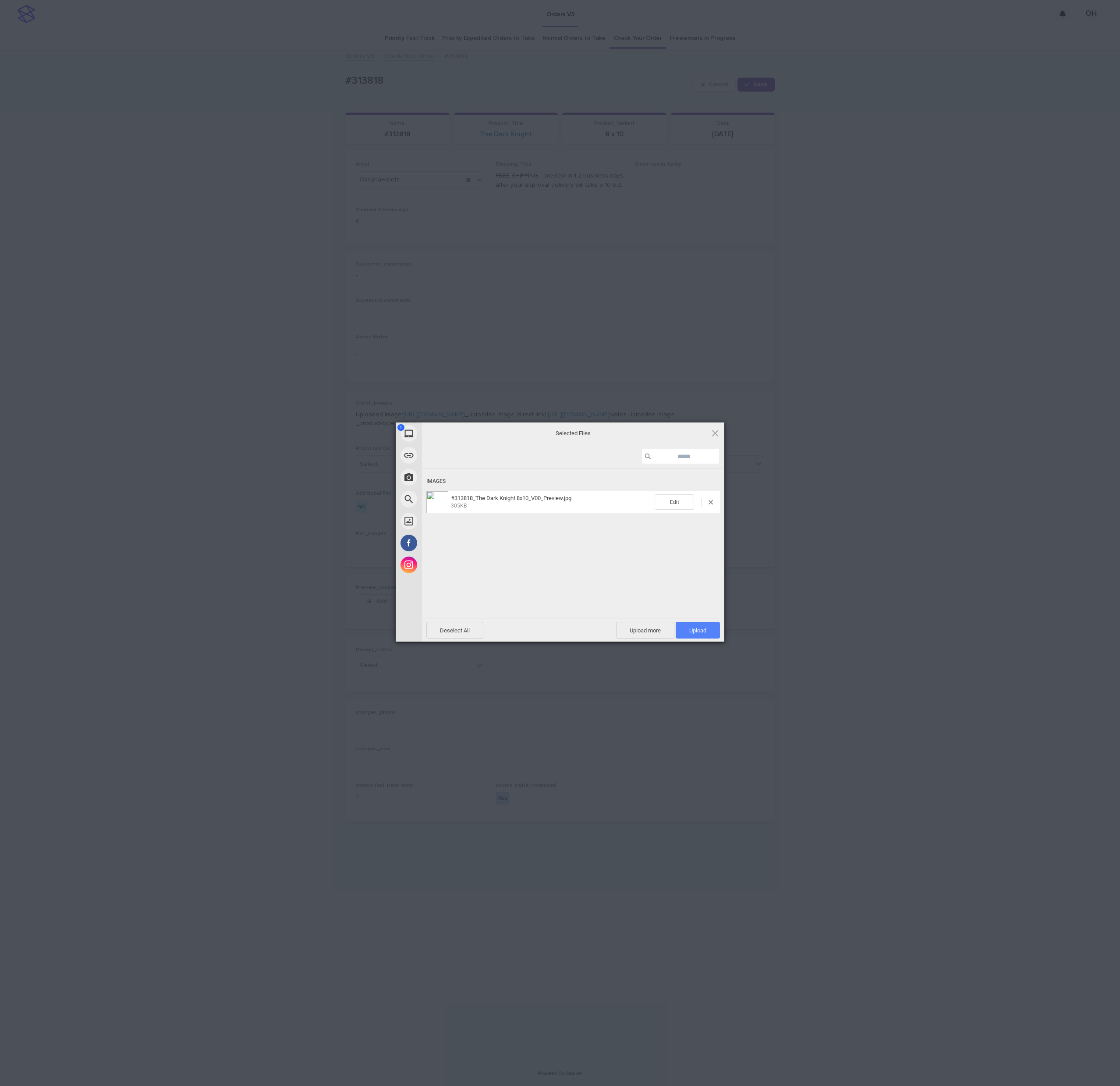
click at [708, 631] on span "Upload 1" at bounding box center [698, 630] width 44 height 17
click at [800, 551] on div "My Device Link (URL) Take Photo Web Search Unsplash Facebook Instagram Uploaded…" at bounding box center [560, 543] width 1120 height 1086
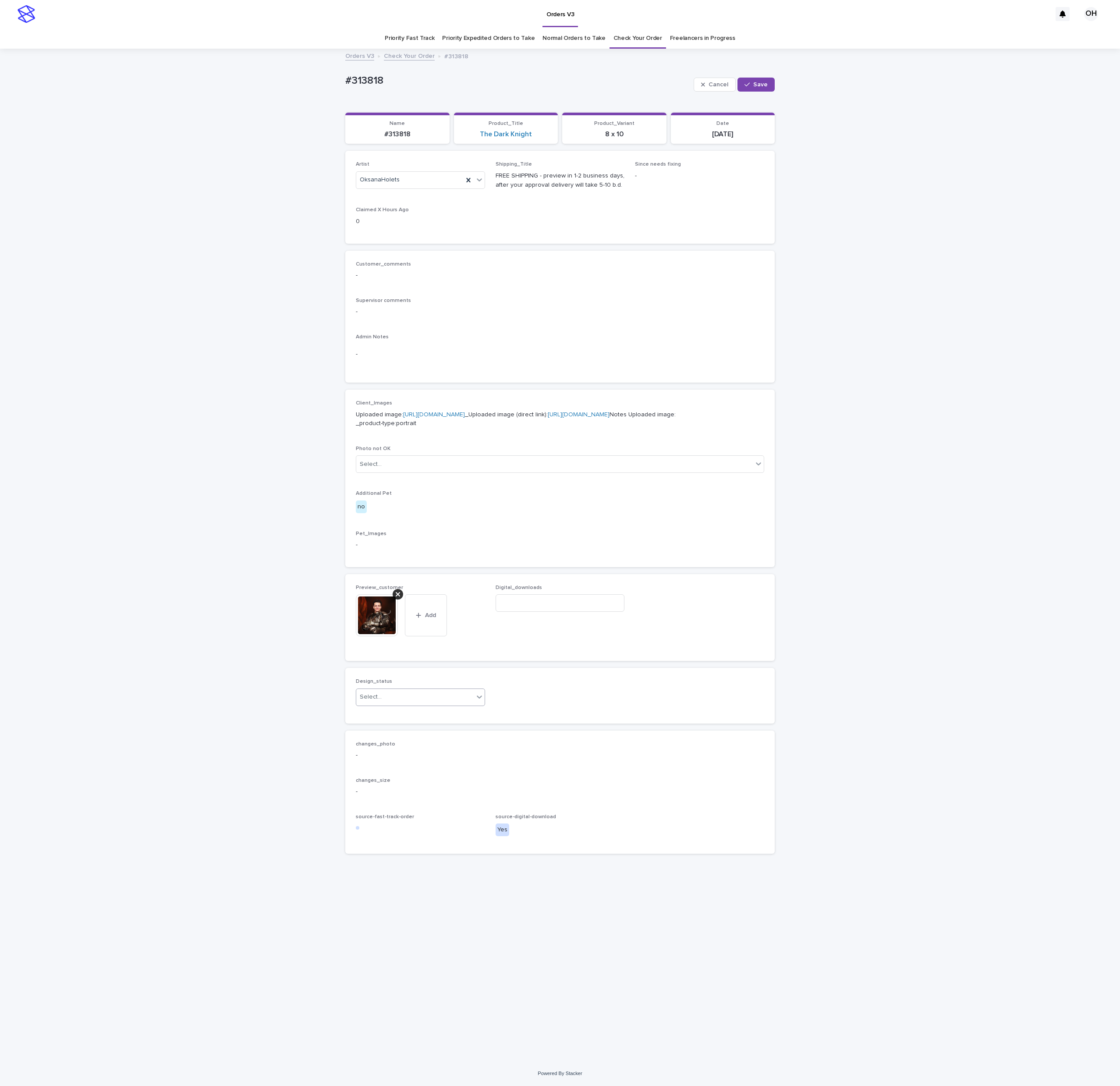
drag, startPoint x: 390, startPoint y: 741, endPoint x: 392, endPoint y: 746, distance: 5.4
click at [391, 704] on div "Select..." at bounding box center [415, 697] width 118 height 14
click at [399, 761] on div "Uploaded" at bounding box center [421, 760] width 128 height 15
click at [763, 84] on span "Save" at bounding box center [760, 85] width 14 height 6
drag, startPoint x: 692, startPoint y: 338, endPoint x: 761, endPoint y: 238, distance: 121.5
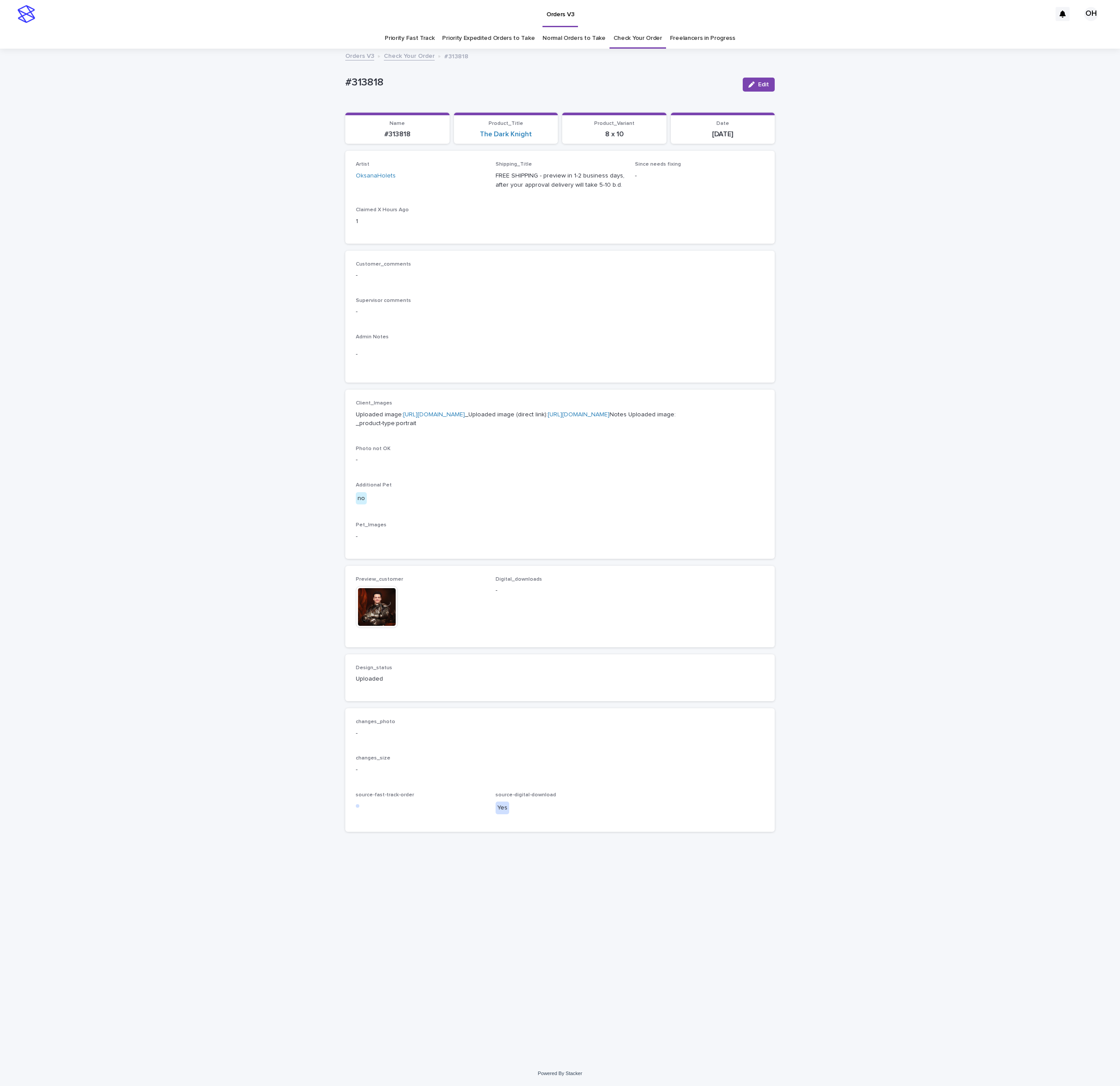
click at [692, 338] on p "Admin Notes" at bounding box center [560, 337] width 408 height 6
drag, startPoint x: 763, startPoint y: 78, endPoint x: 758, endPoint y: 121, distance: 43.3
click at [763, 79] on button "Edit" at bounding box center [759, 85] width 32 height 14
click at [400, 600] on div at bounding box center [398, 594] width 11 height 11
click at [385, 604] on span "Add" at bounding box center [381, 601] width 11 height 6
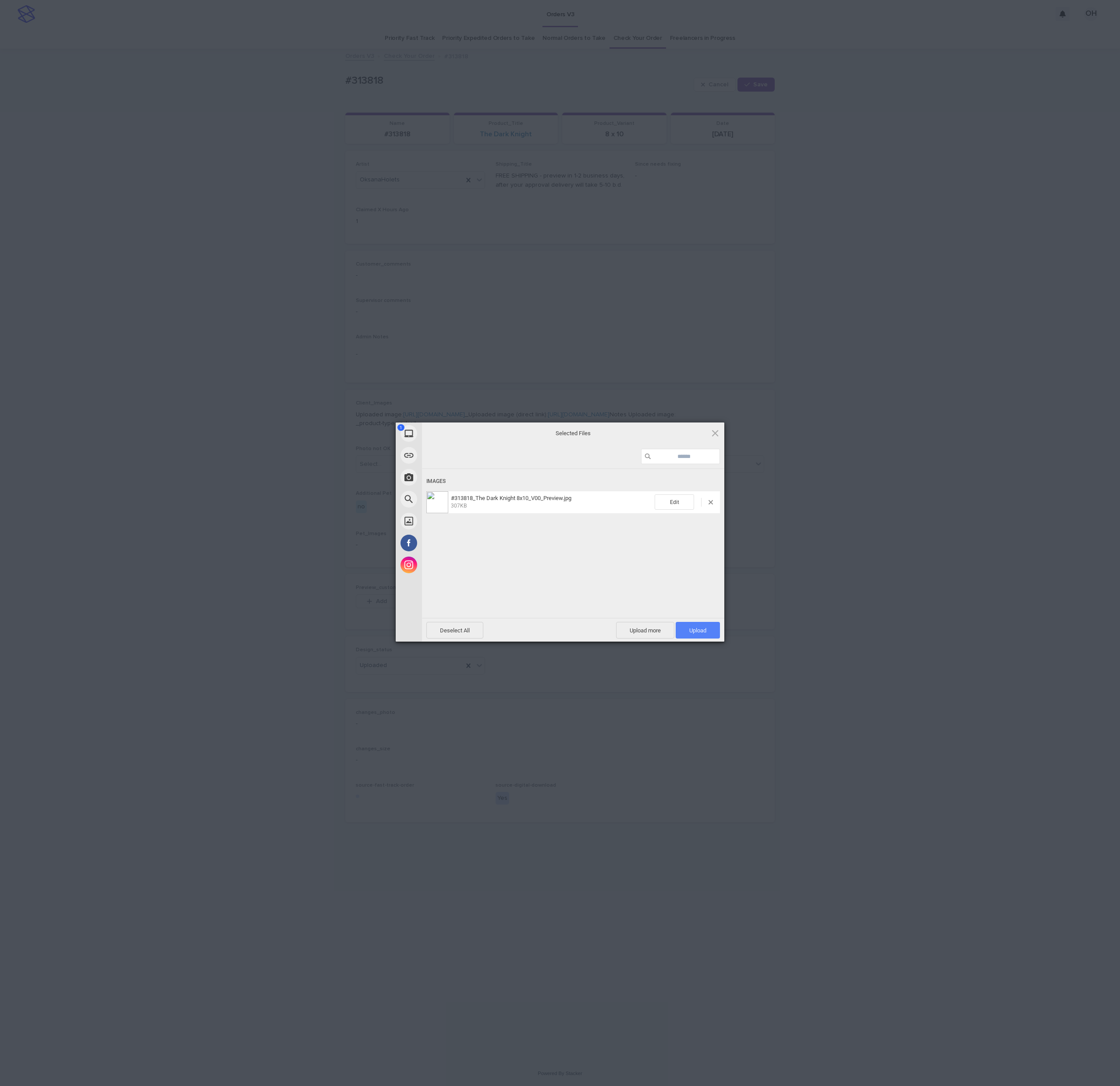
click at [707, 632] on span "Upload 1" at bounding box center [698, 630] width 44 height 17
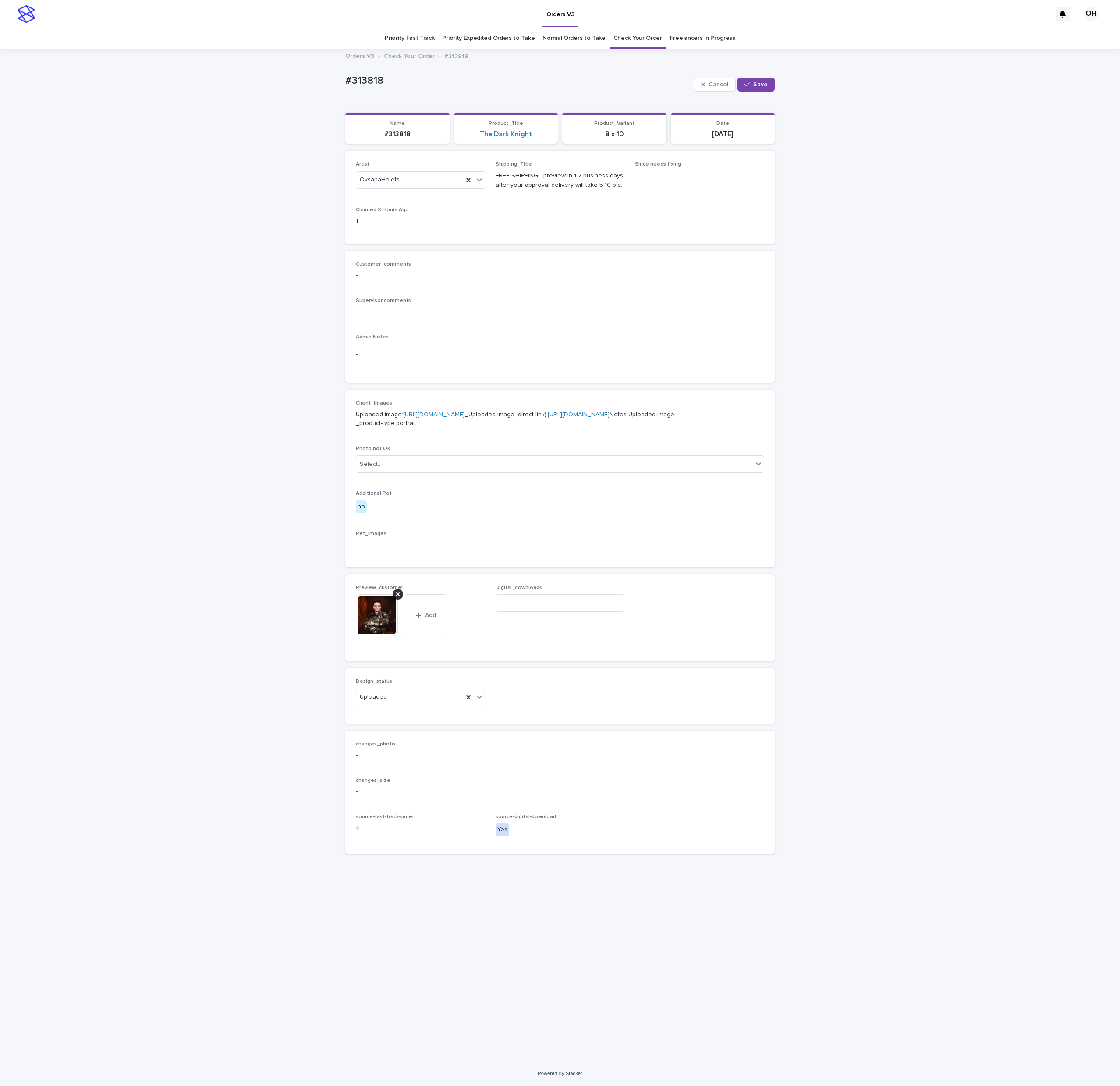
drag, startPoint x: 766, startPoint y: 77, endPoint x: 537, endPoint y: 119, distance: 232.8
click at [765, 78] on button "Save" at bounding box center [756, 85] width 37 height 14
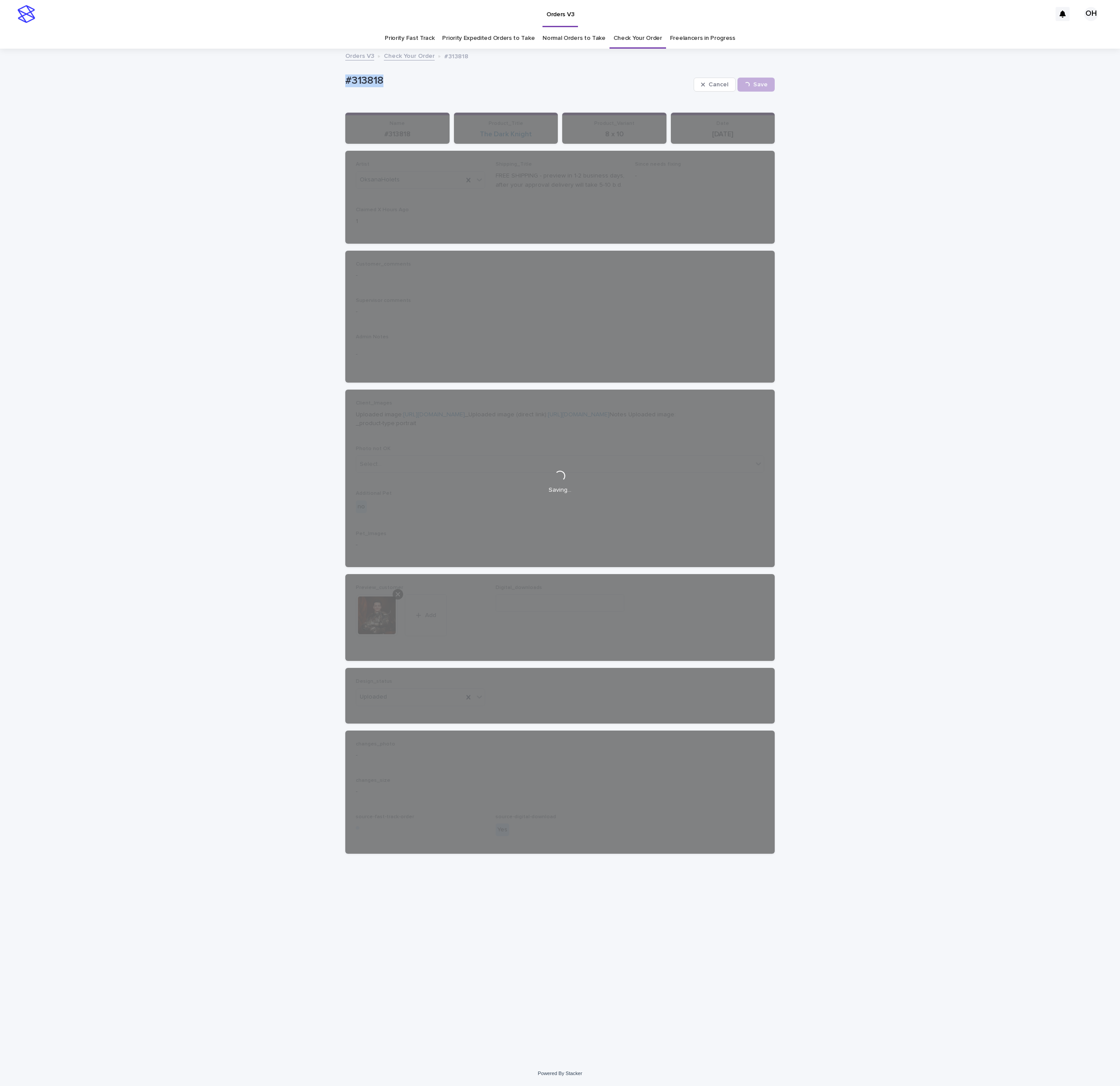
drag, startPoint x: 391, startPoint y: 70, endPoint x: 357, endPoint y: 79, distance: 35.2
click at [325, 77] on div "Loading... Saving… Loading... Saving… #313818 Cancel Save #313818 Cancel Loadin…" at bounding box center [560, 555] width 1120 height 1012
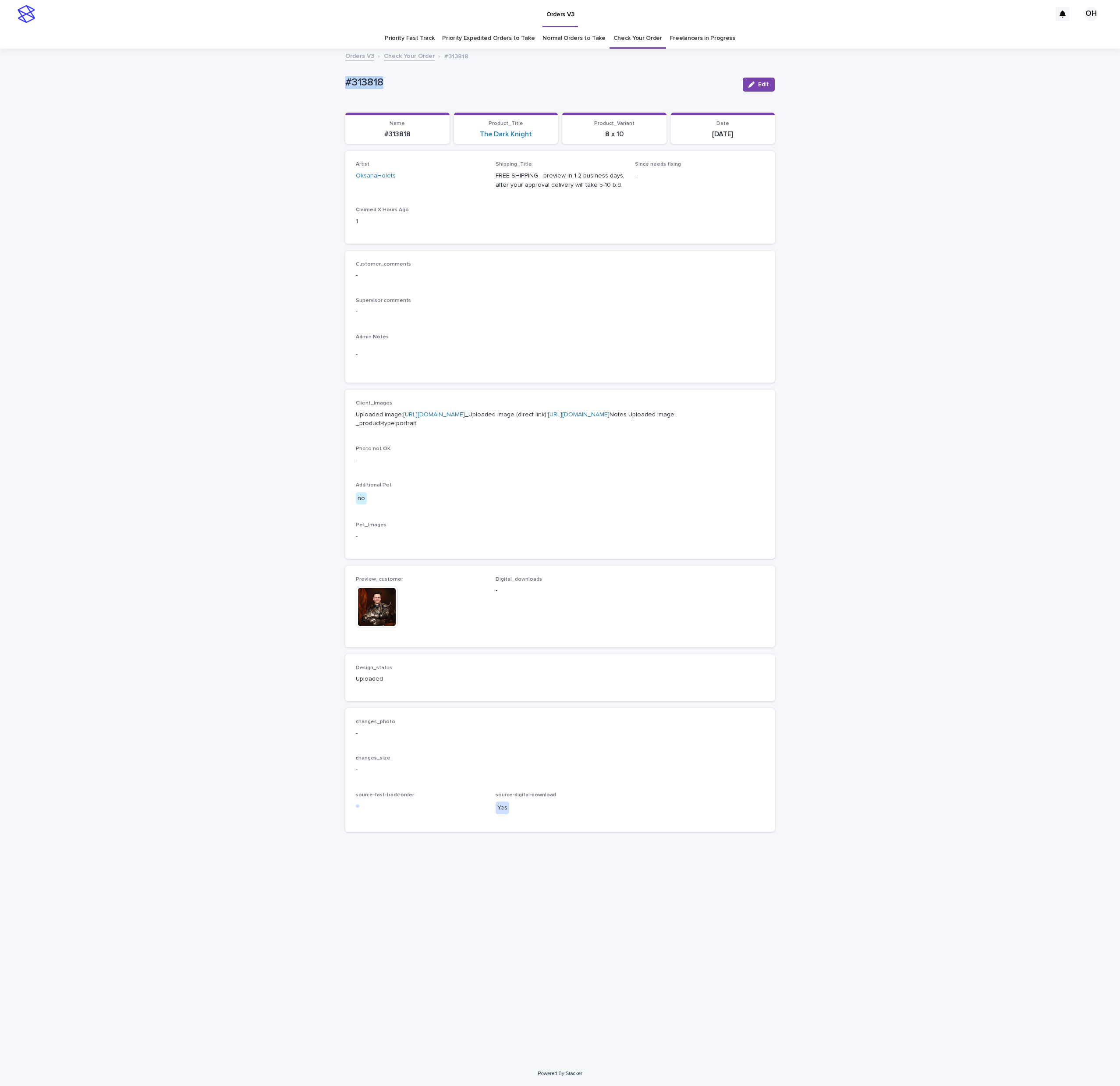
copy p "#313818"
click at [618, 45] on link "Check Your Order" at bounding box center [638, 38] width 49 height 21
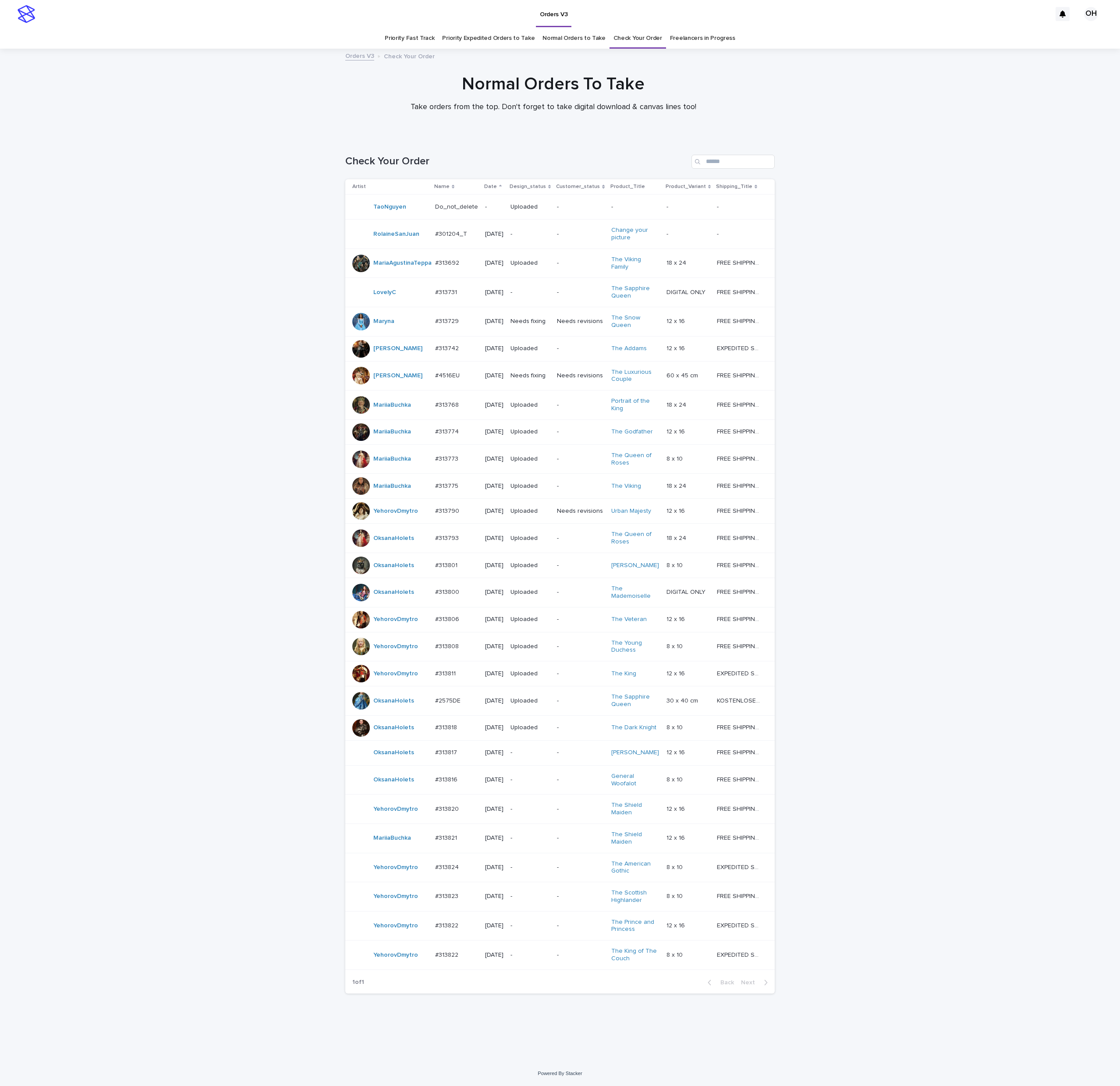
click at [435, 757] on p "#313817" at bounding box center [447, 752] width 24 height 9
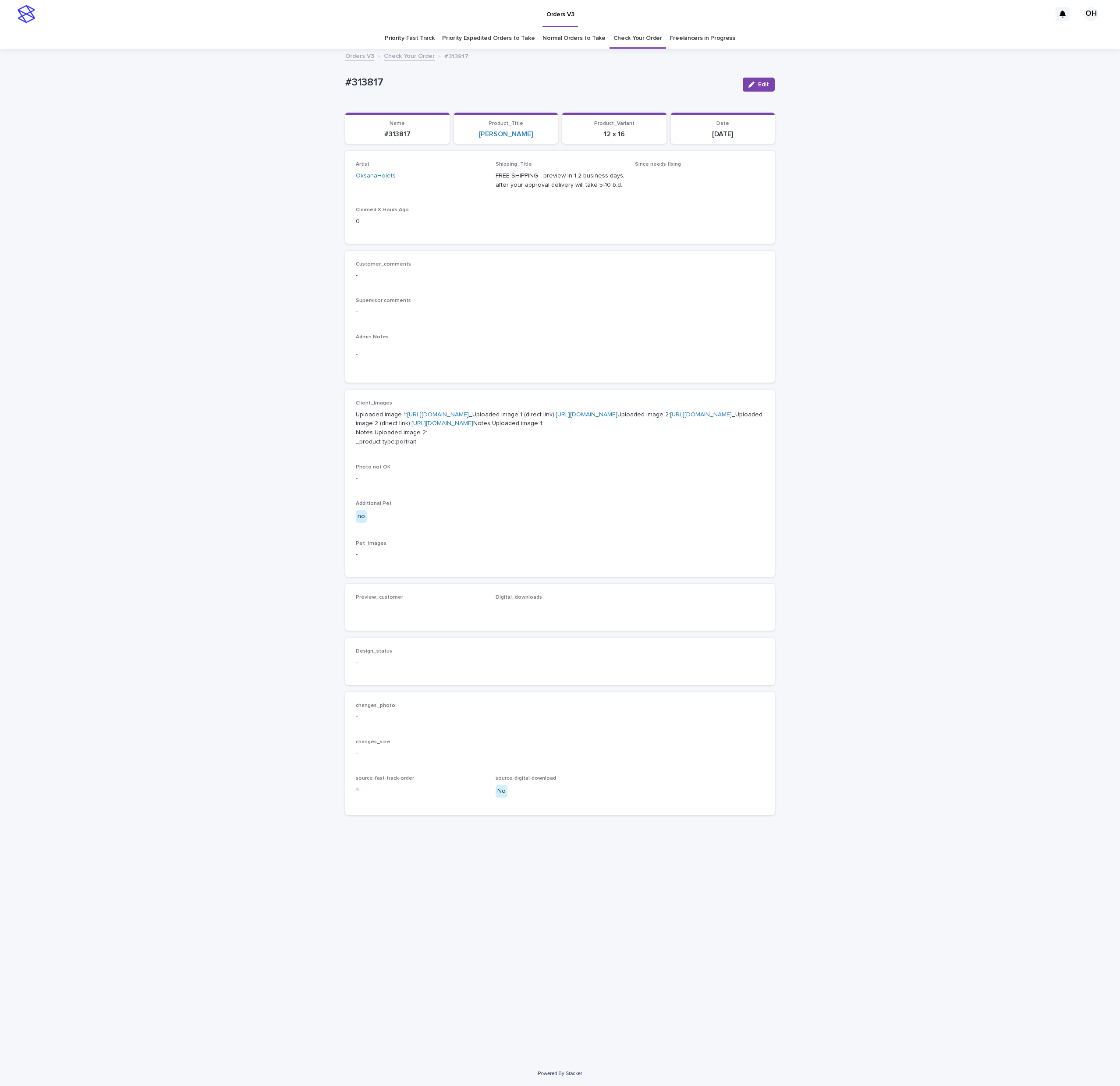
click at [453, 418] on link "[URL][DOMAIN_NAME]" at bounding box center [438, 414] width 62 height 6
click at [567, 536] on div "Client_Images Uploaded image 1: [URL][DOMAIN_NAME] _Uploaded image 1 (direct li…" at bounding box center [560, 483] width 408 height 166
click at [417, 429] on p "Uploaded image 1: [URL][DOMAIN_NAME] _Uploaded image 1 (direct link): [URL][DOM…" at bounding box center [560, 428] width 408 height 36
click at [455, 412] on link "[URL][DOMAIN_NAME]" at bounding box center [438, 414] width 62 height 6
click at [721, 240] on div "Artist OksanaHolets Shipping_Title FREE SHIPPING - preview in 1-2 business days…" at bounding box center [560, 197] width 429 height 93
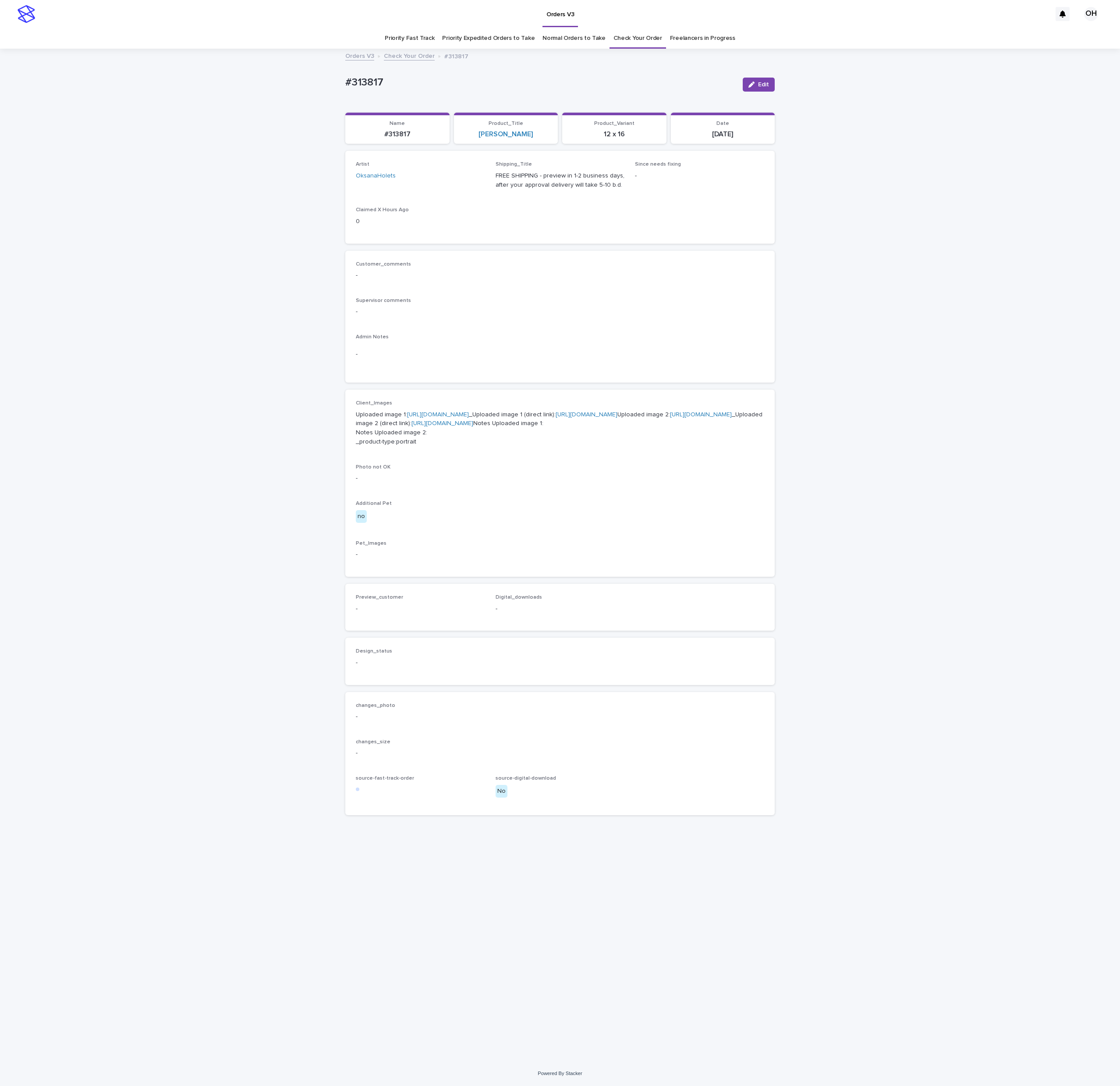
click at [1046, 457] on div "Loading... Saving… Loading... Saving… #313817 Edit #313817 Edit Sorry, there wa…" at bounding box center [560, 555] width 1120 height 1012
click at [430, 447] on p "Uploaded image 1: [URL][DOMAIN_NAME] _Uploaded image 1 (direct link): [URL][DOM…" at bounding box center [560, 428] width 408 height 36
click at [439, 447] on p "Uploaded image 1: [URL][DOMAIN_NAME] _Uploaded image 1 (direct link): [URL][DOM…" at bounding box center [560, 428] width 408 height 36
click at [448, 418] on link "[URL][DOMAIN_NAME]" at bounding box center [438, 414] width 62 height 6
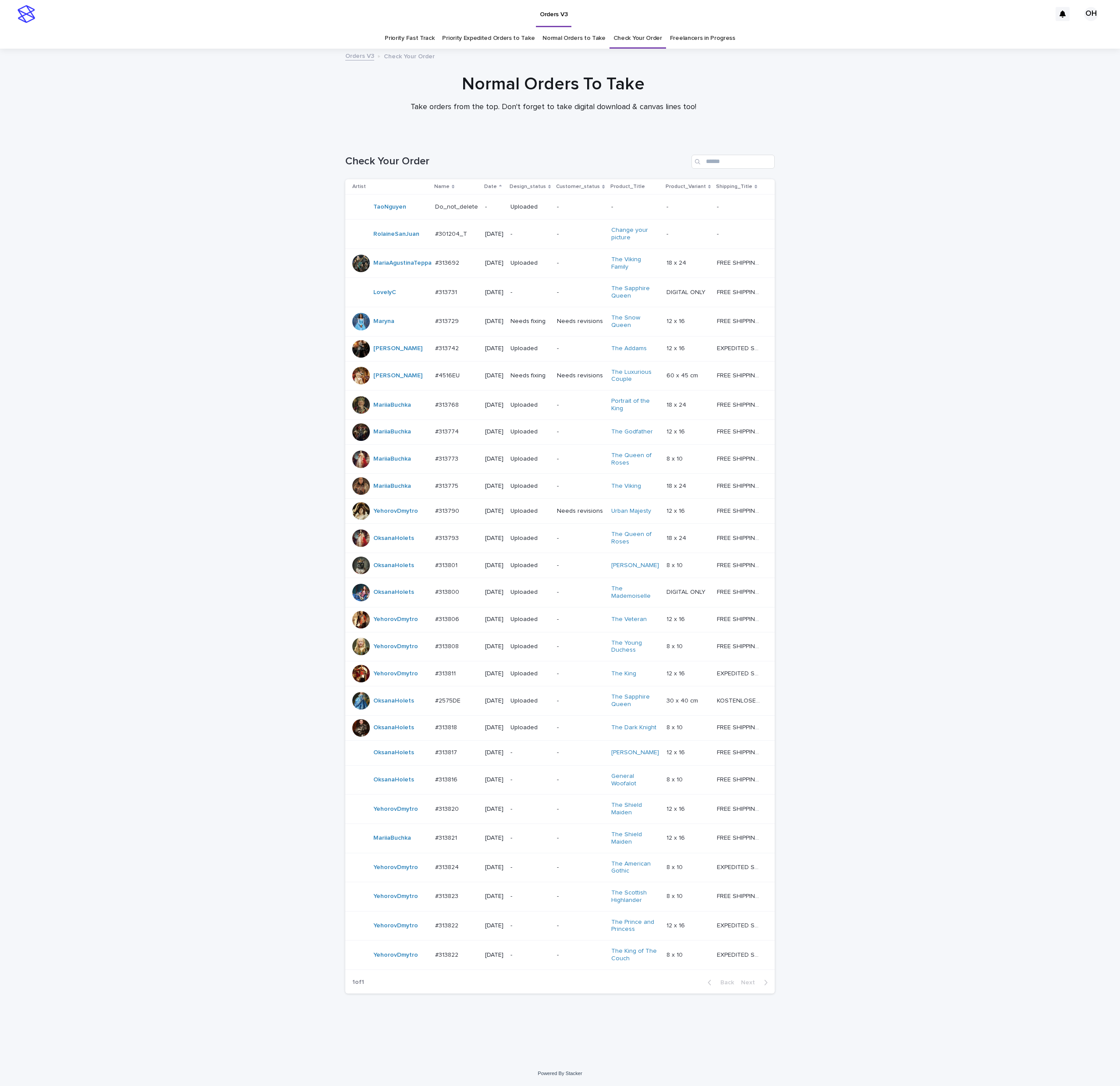
scroll to position [25, 0]
click at [446, 970] on td "#313822 #313822" at bounding box center [457, 955] width 50 height 29
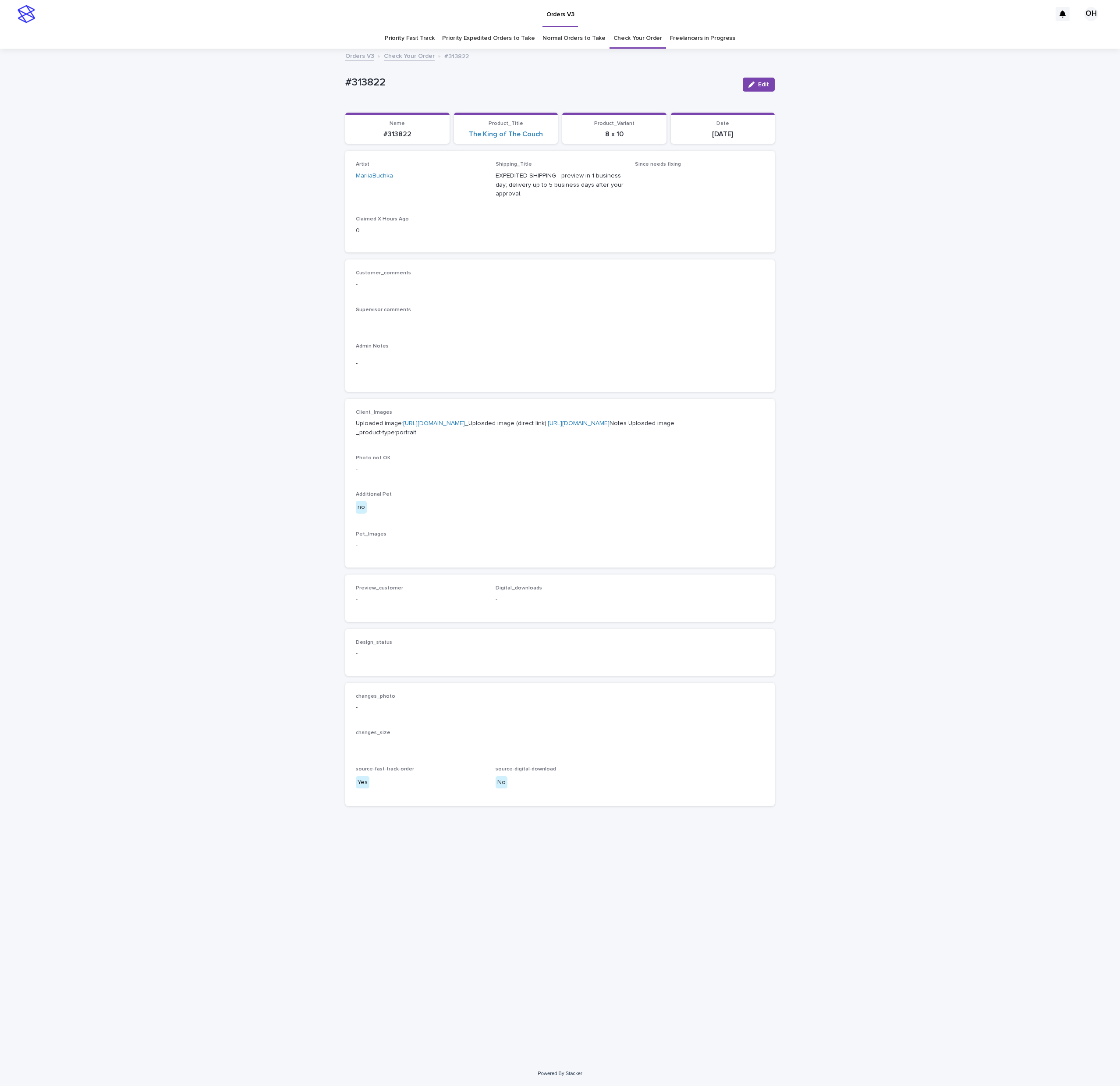
click at [421, 429] on p "Uploaded image: [URL][DOMAIN_NAME] _Uploaded image (direct link): [URL][DOMAIN_…" at bounding box center [560, 428] width 408 height 18
click at [453, 426] on link "[URL][DOMAIN_NAME]" at bounding box center [434, 423] width 62 height 6
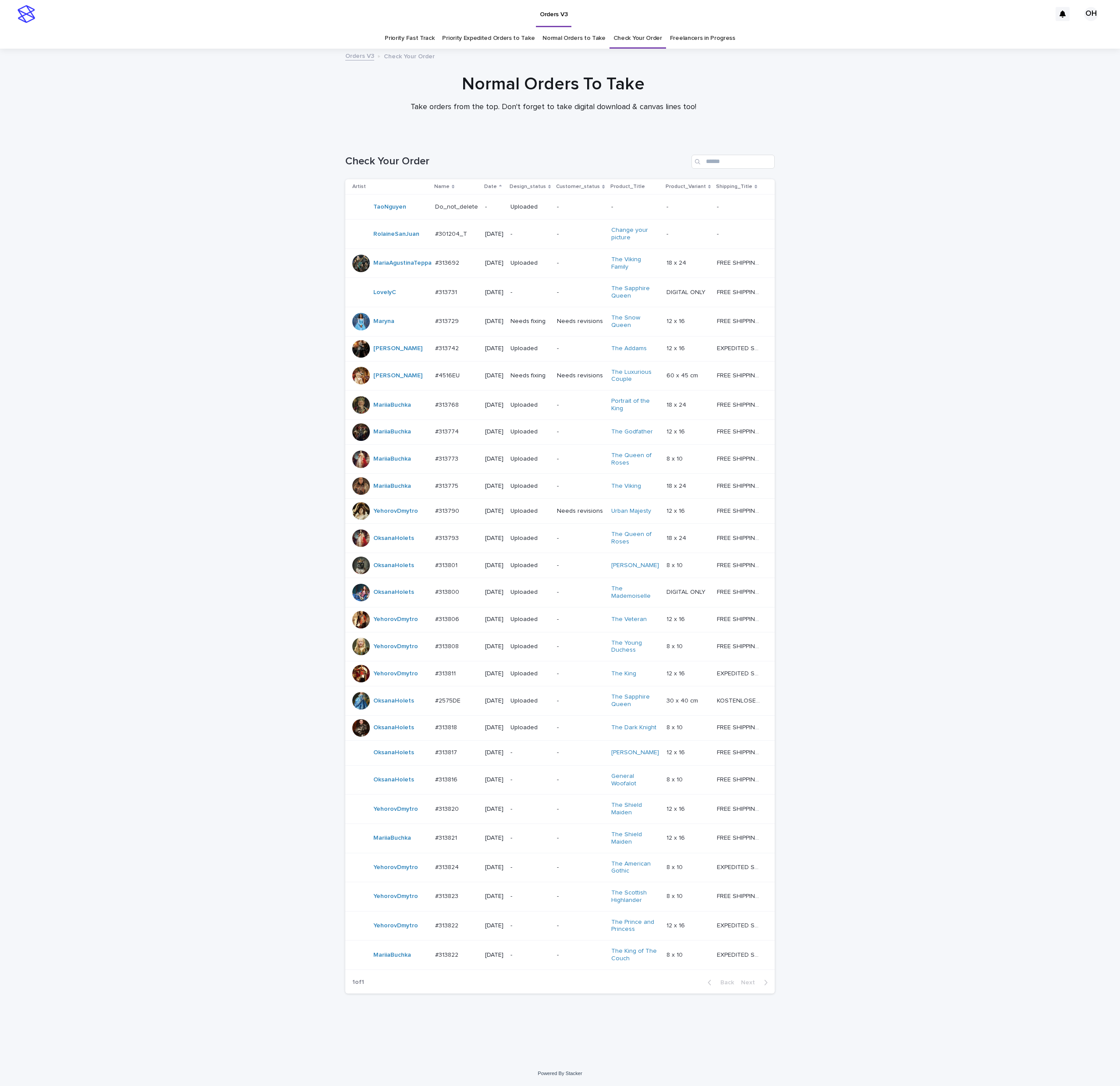
scroll to position [25, 0]
click at [435, 784] on p "#313816" at bounding box center [447, 779] width 24 height 9
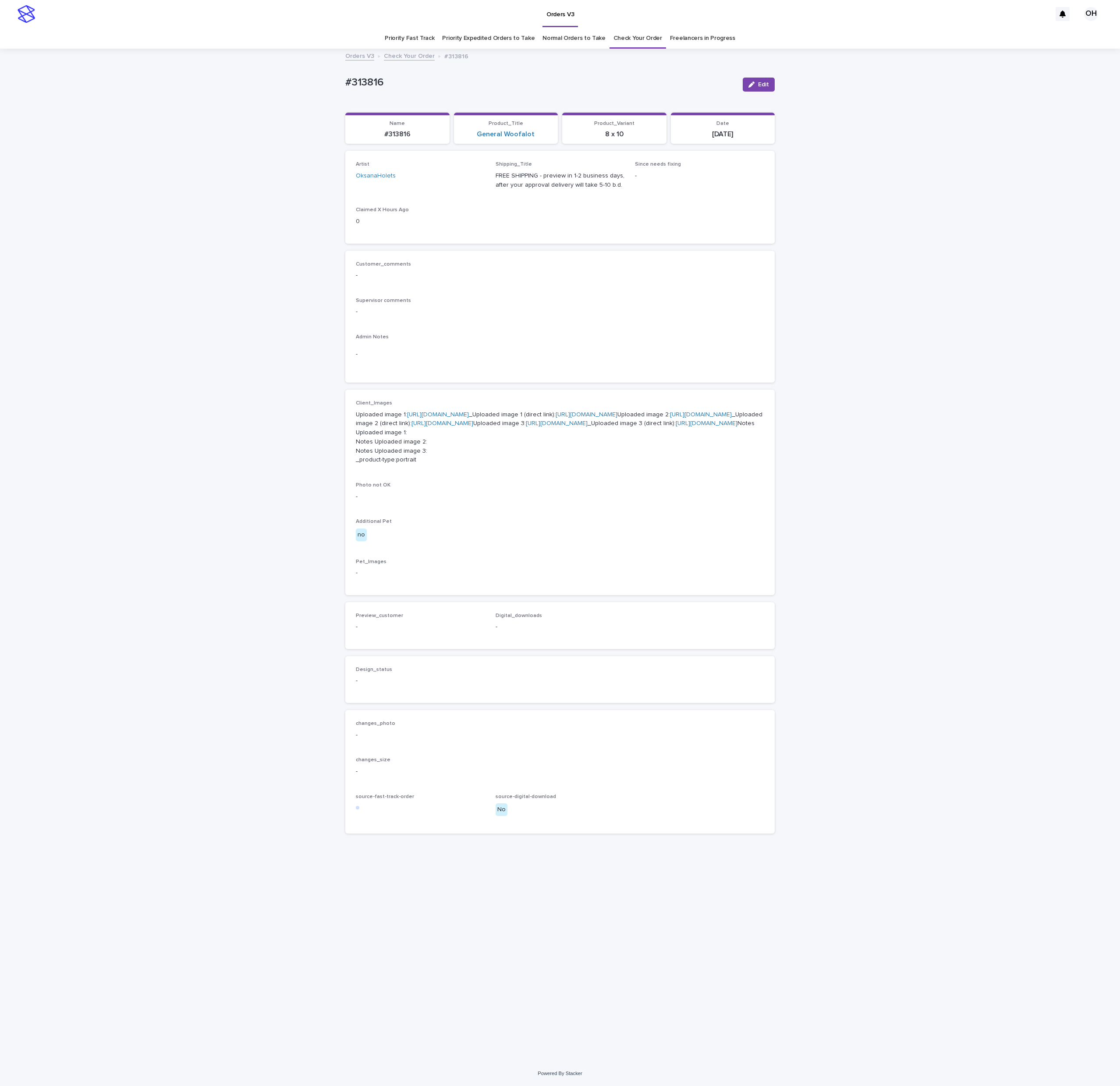
click at [468, 418] on link "[URL][DOMAIN_NAME]" at bounding box center [438, 414] width 62 height 6
click at [724, 245] on div "Loading... Saving… Artist OksanaHolets Shipping_Title FREE SHIPPING - preview i…" at bounding box center [560, 200] width 429 height 100
click at [626, 36] on link "Check Your Order" at bounding box center [638, 38] width 49 height 21
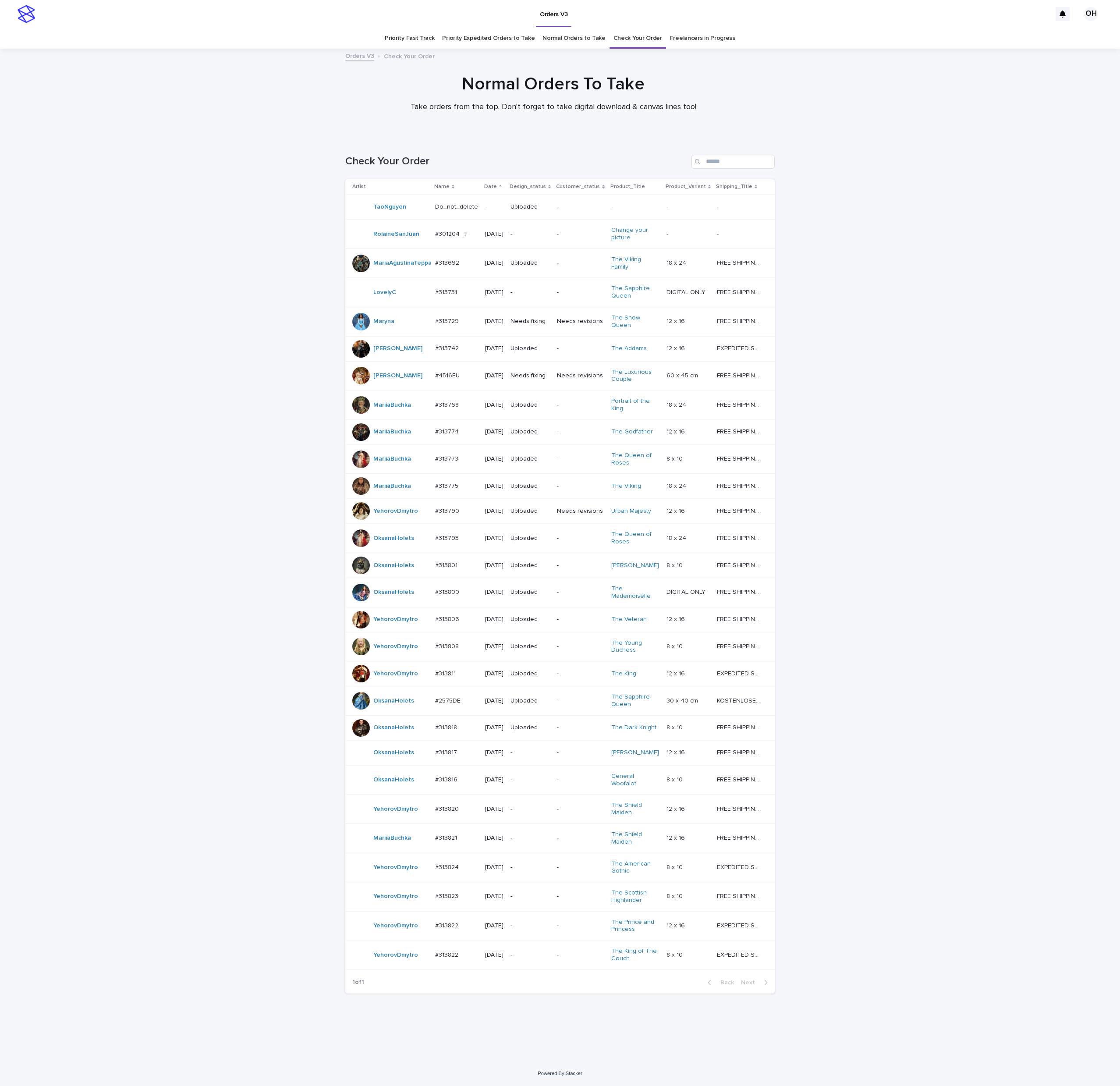
click at [435, 757] on p "#313817" at bounding box center [447, 752] width 24 height 9
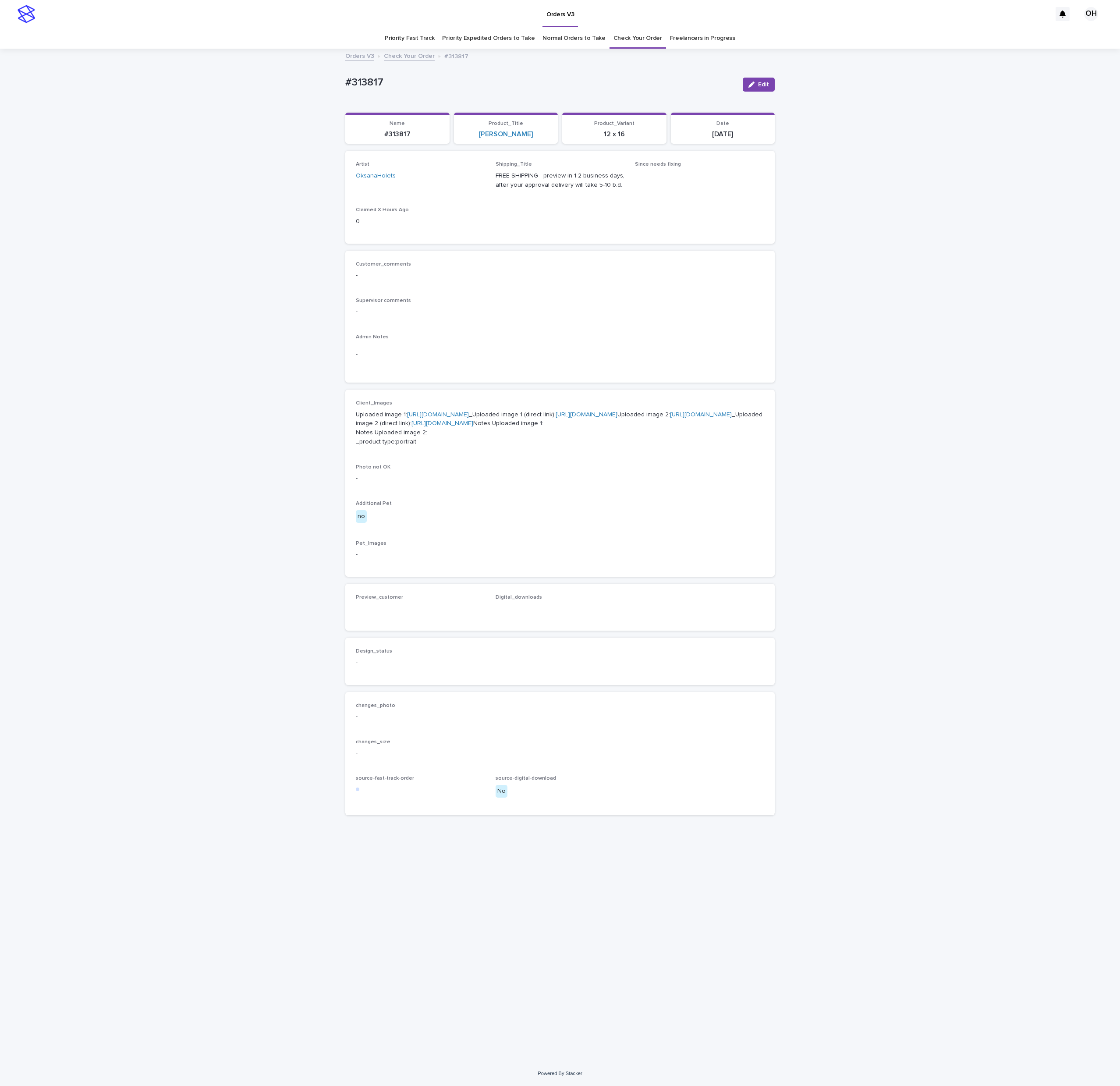
click at [445, 427] on p "Uploaded image 1: [URL][DOMAIN_NAME] _Uploaded image 1 (direct link): [URL][DOM…" at bounding box center [560, 428] width 408 height 36
click at [456, 447] on p "Uploaded image 1: [URL][DOMAIN_NAME] _Uploaded image 1 (direct link): [URL][DOM…" at bounding box center [560, 428] width 408 height 36
click at [670, 418] on link "[URL][DOMAIN_NAME]" at bounding box center [701, 414] width 62 height 6
